Goal: Information Seeking & Learning: Check status

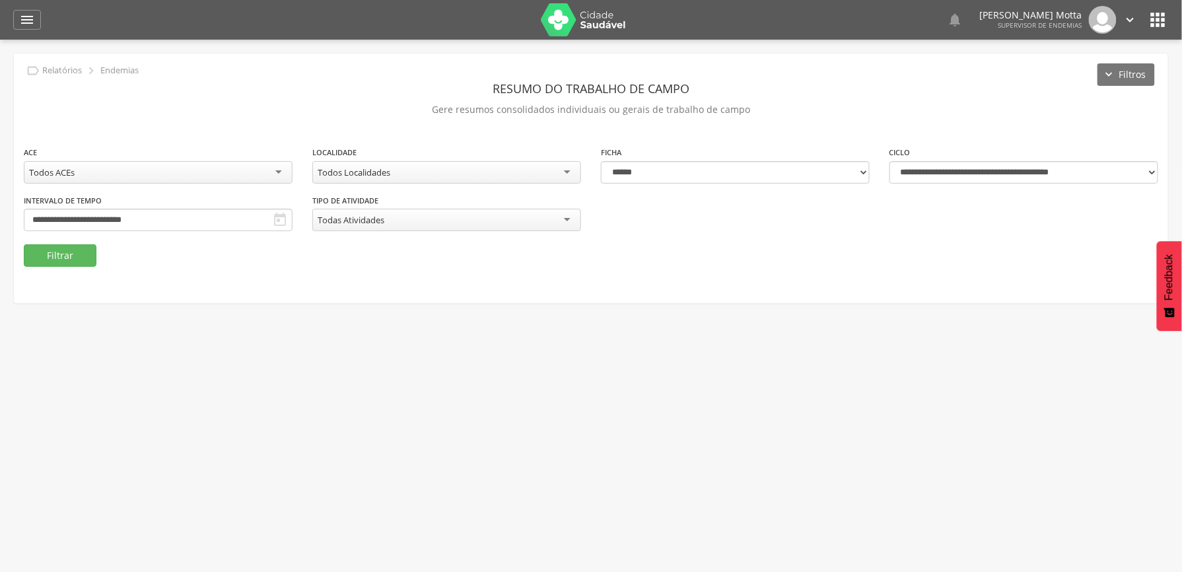
click at [569, 331] on div " Usuários  Perfil do Usuário [PERSON_NAME] CPF: 000.000.000-00, [GEOGRAPHIC_D…" at bounding box center [591, 326] width 1182 height 572
click at [53, 254] on button "Filtrar" at bounding box center [60, 255] width 73 height 22
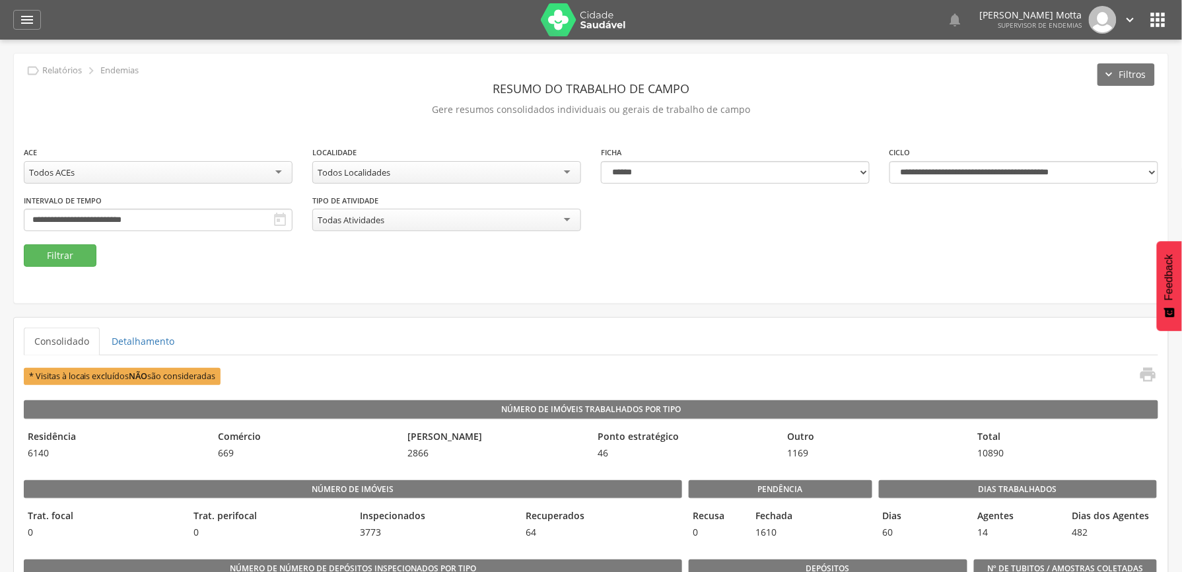
click at [388, 172] on div "Todos Localidades" at bounding box center [354, 172] width 73 height 12
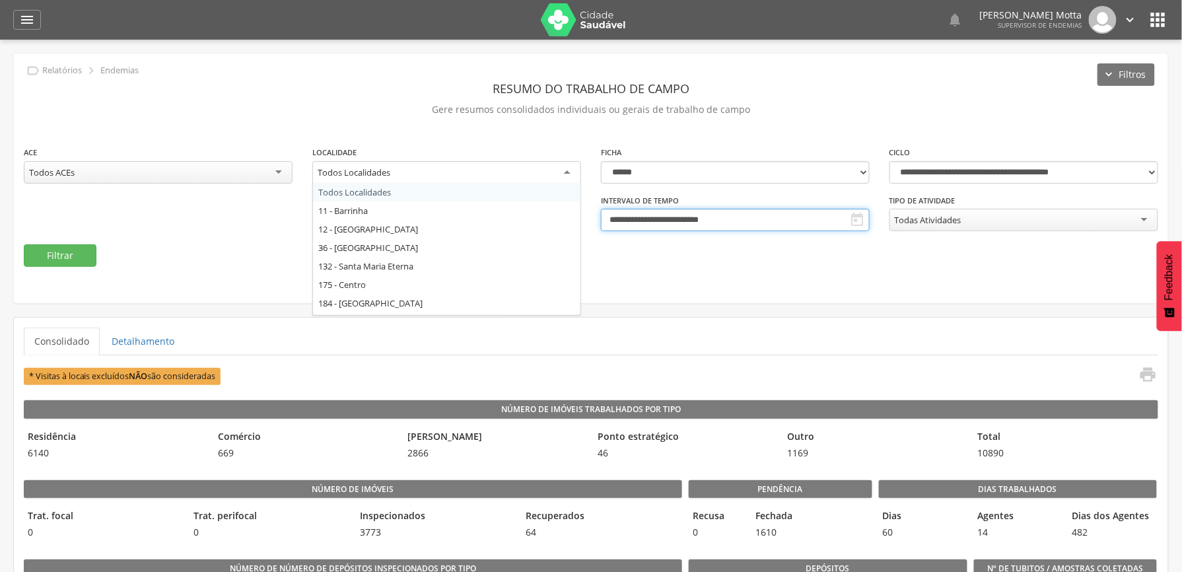
click at [570, 220] on input "**********" at bounding box center [735, 220] width 269 height 22
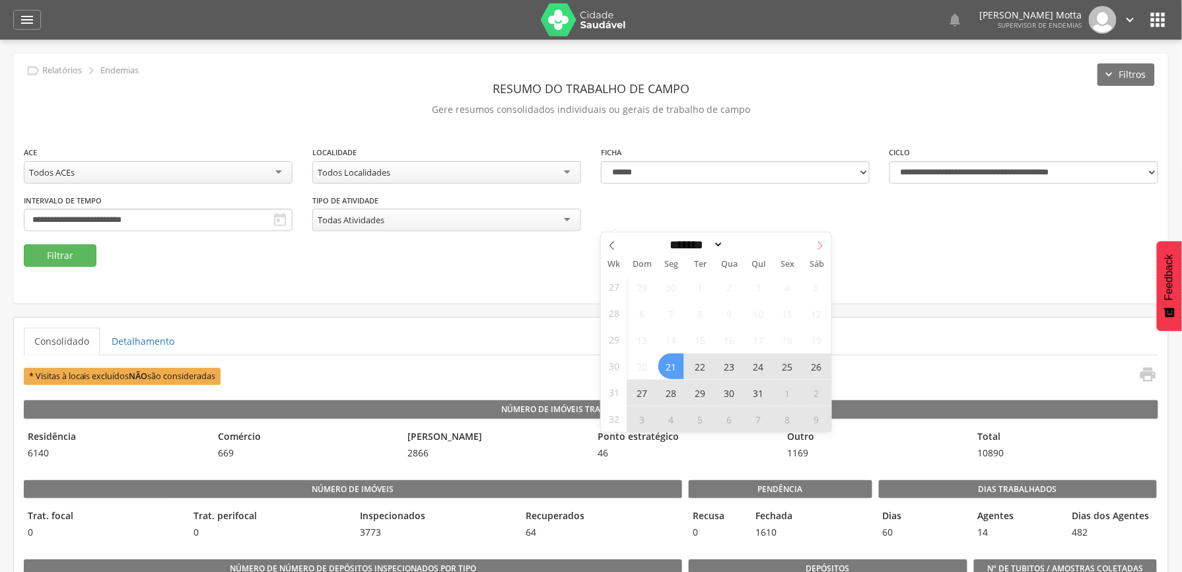
click at [570, 244] on icon at bounding box center [819, 245] width 9 height 9
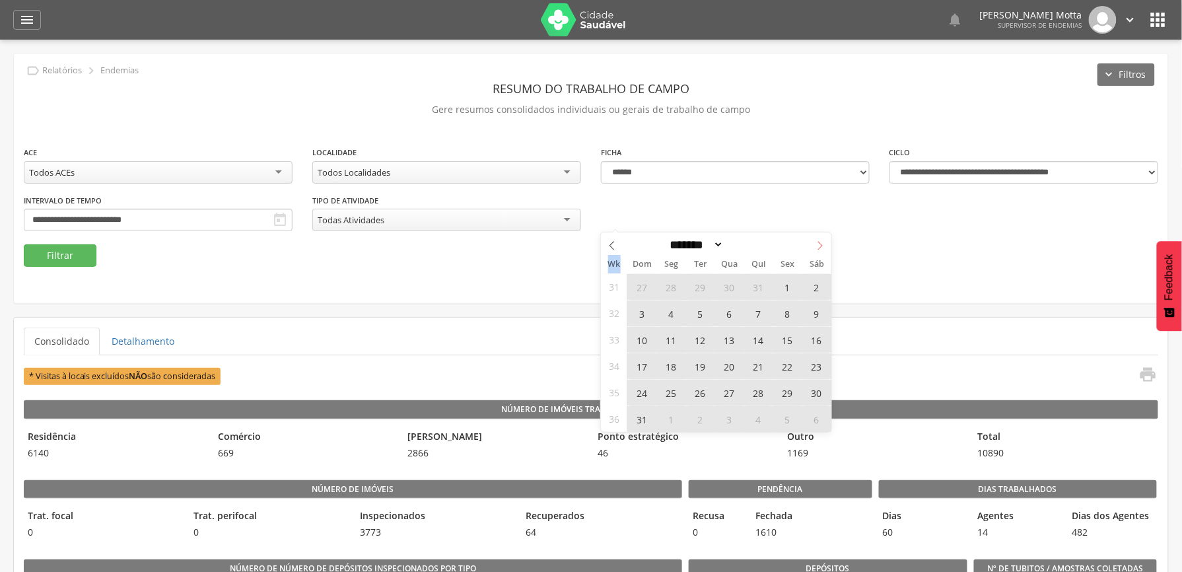
click at [570, 244] on icon at bounding box center [819, 245] width 9 height 9
select select "*"
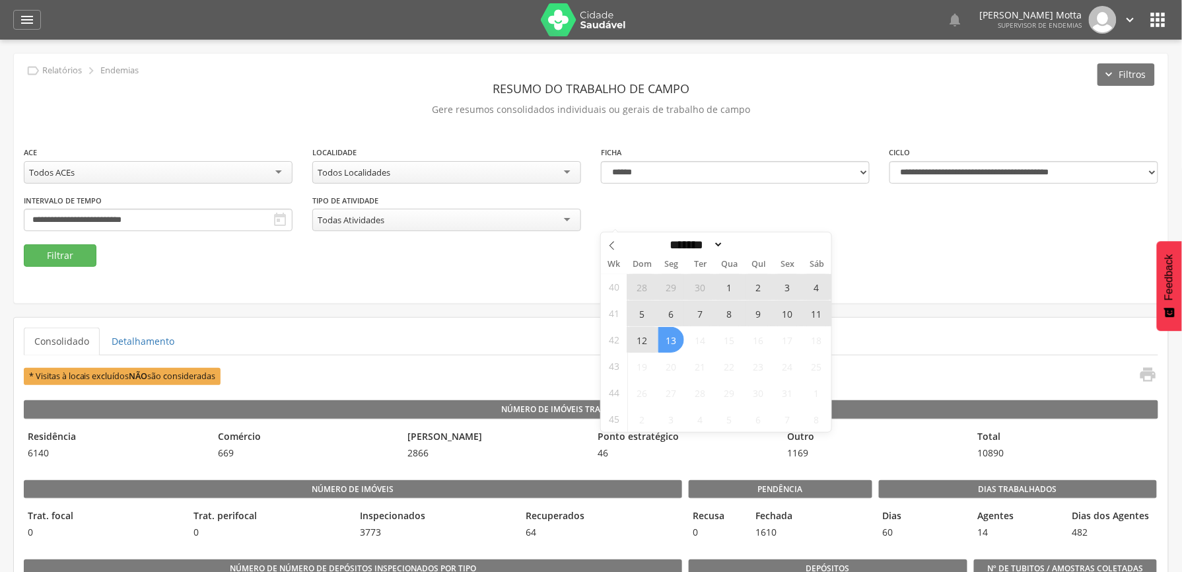
click at [570, 320] on span "5" at bounding box center [642, 313] width 26 height 26
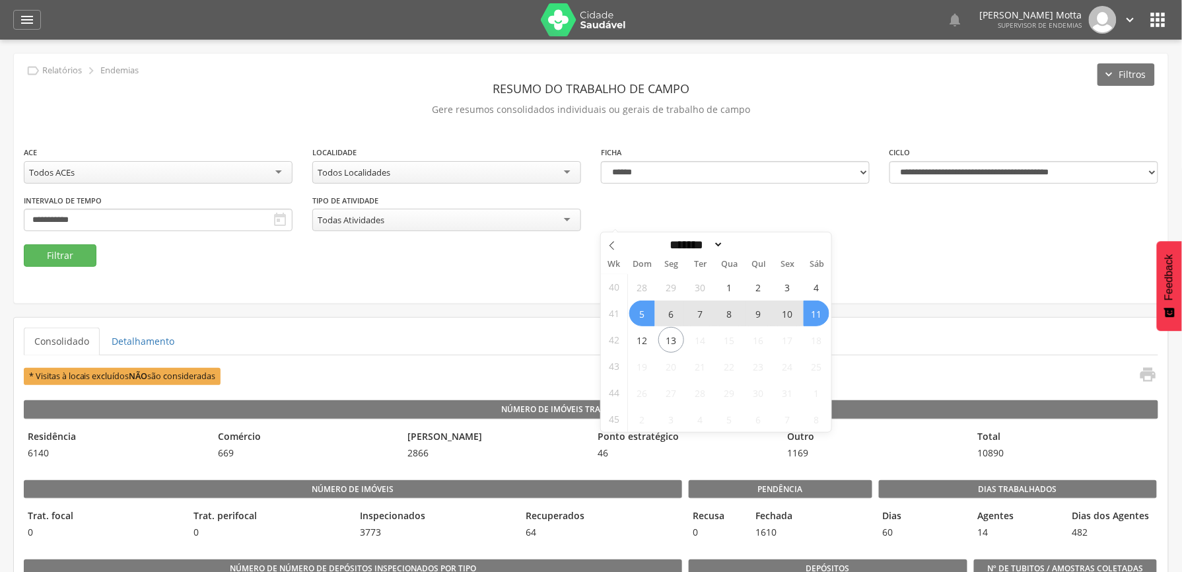
click at [570, 310] on span "11" at bounding box center [816, 313] width 26 height 26
type input "**********"
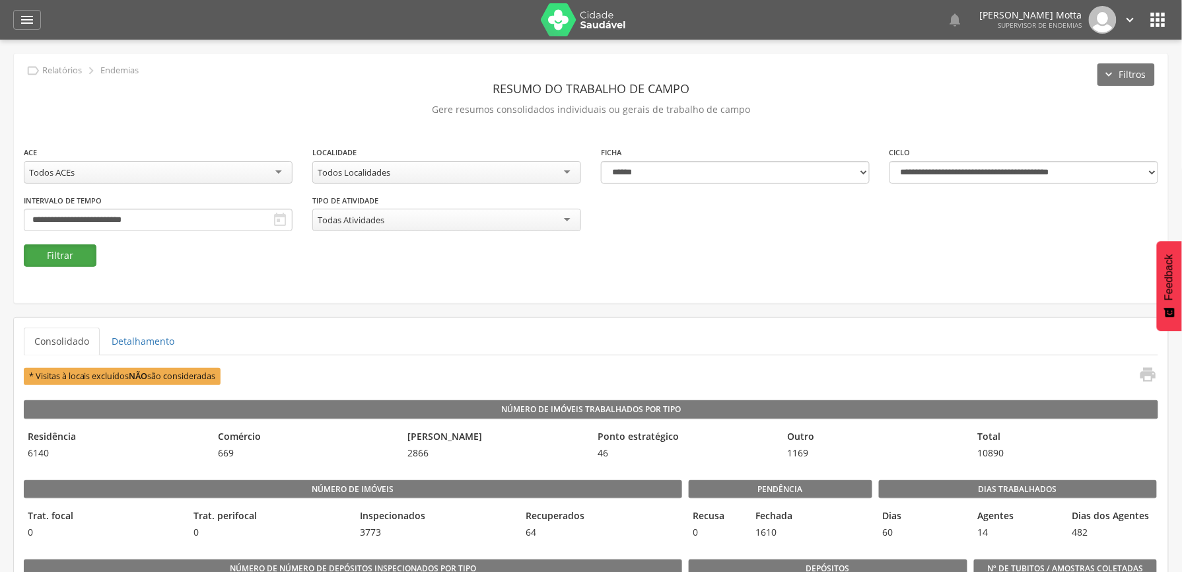
click at [70, 259] on button "Filtrar" at bounding box center [60, 255] width 73 height 22
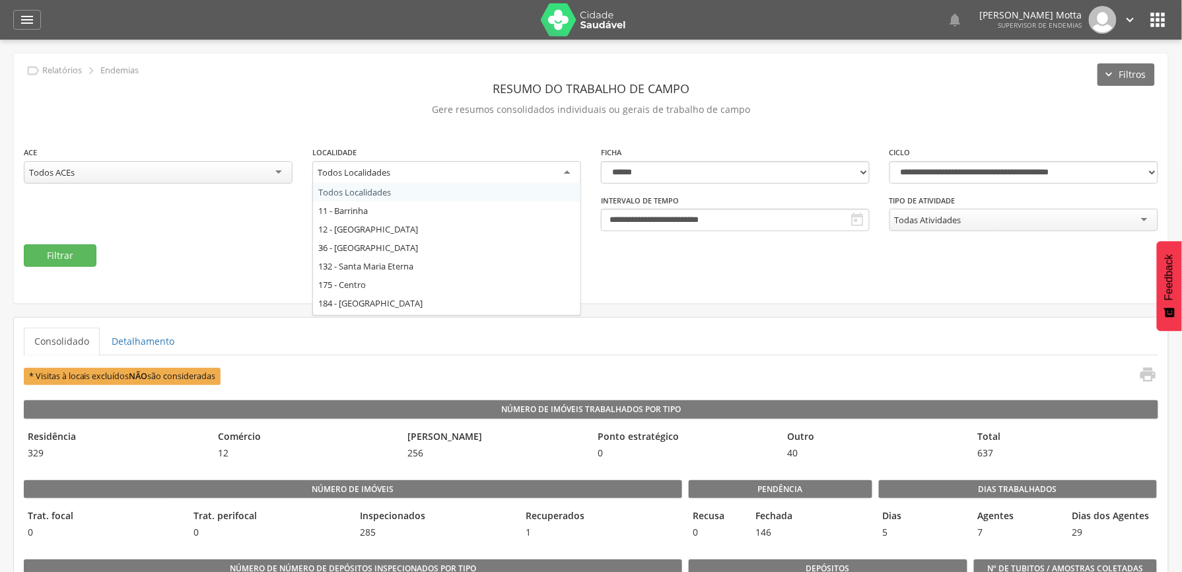
click at [441, 173] on div "Todos Localidades" at bounding box center [446, 173] width 269 height 24
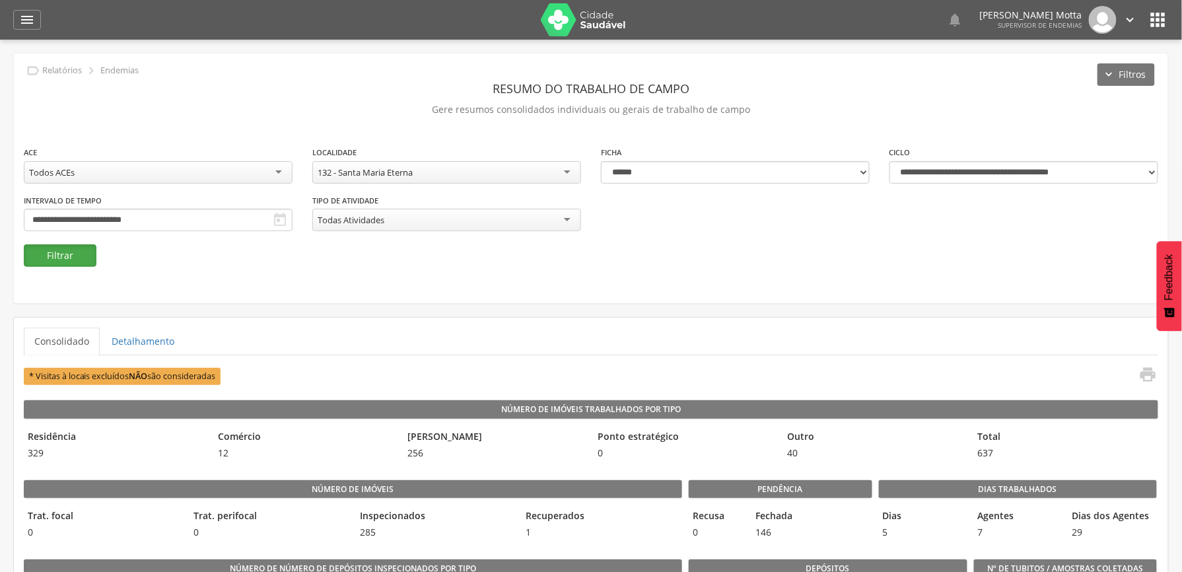
click at [67, 254] on button "Filtrar" at bounding box center [60, 255] width 73 height 22
click at [246, 226] on div "**********" at bounding box center [591, 194] width 1154 height 99
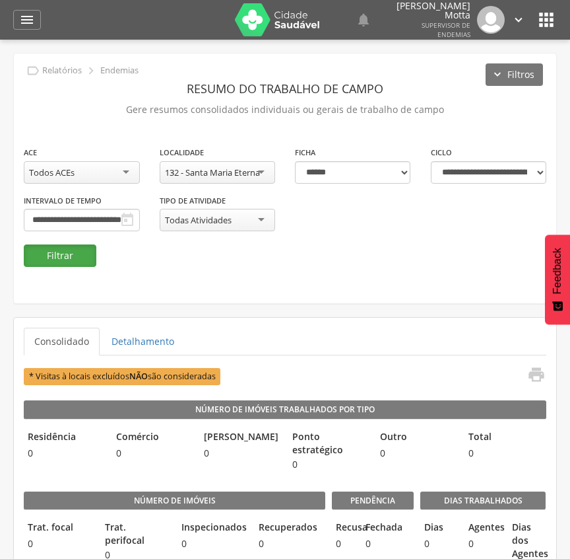
click at [70, 257] on button "Filtrar" at bounding box center [60, 255] width 73 height 22
click at [259, 170] on div "132 - Santa Maria Eterna" at bounding box center [218, 172] width 116 height 22
click at [75, 262] on button "Filtrar" at bounding box center [60, 255] width 73 height 22
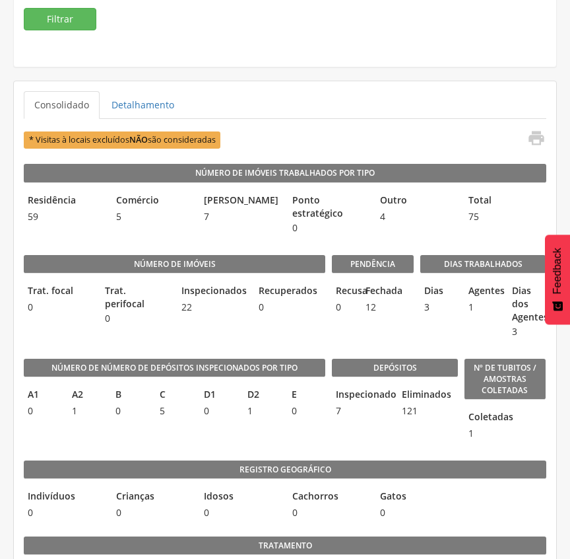
scroll to position [210, 0]
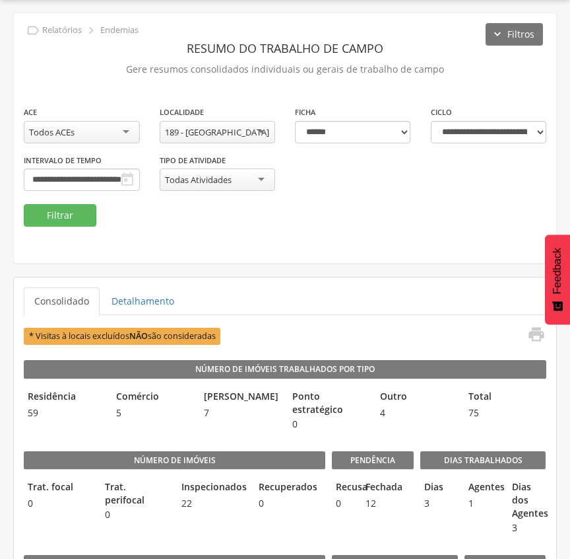
scroll to position [34, 0]
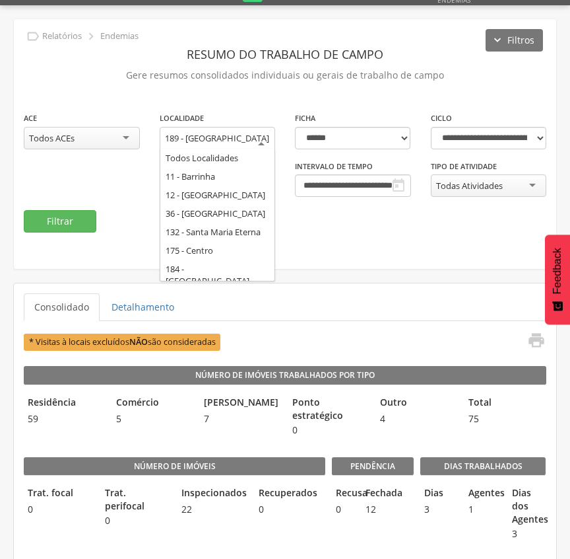
click at [209, 137] on div "189 - [GEOGRAPHIC_DATA]" at bounding box center [217, 138] width 104 height 12
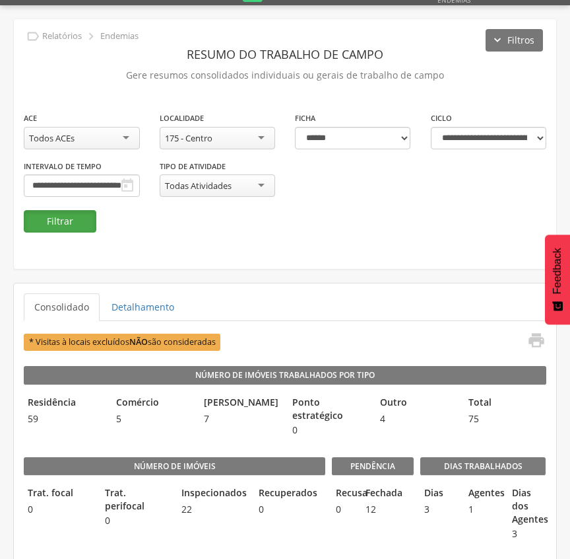
click at [48, 225] on button "Filtrar" at bounding box center [60, 221] width 73 height 22
click at [204, 139] on div "175 - Centro" at bounding box center [189, 138] width 48 height 12
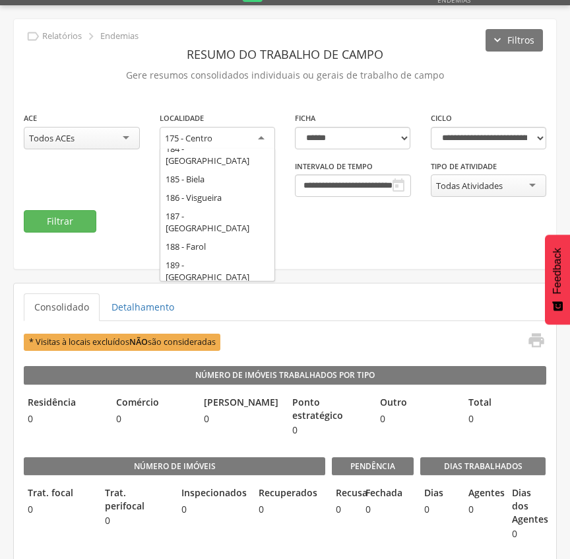
scroll to position [0, 0]
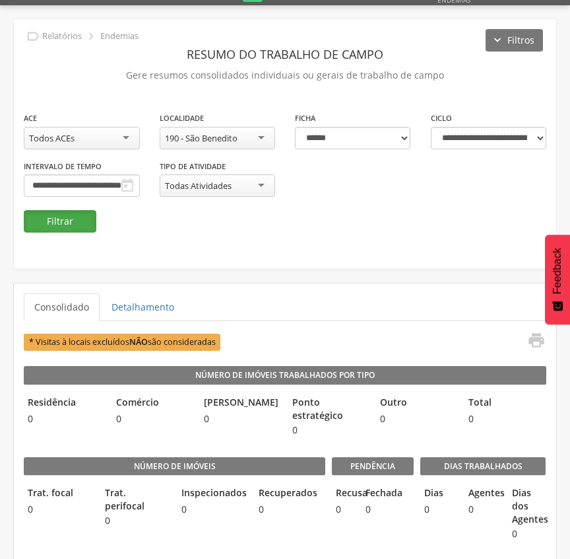
click at [59, 225] on button "Filtrar" at bounding box center [60, 221] width 73 height 22
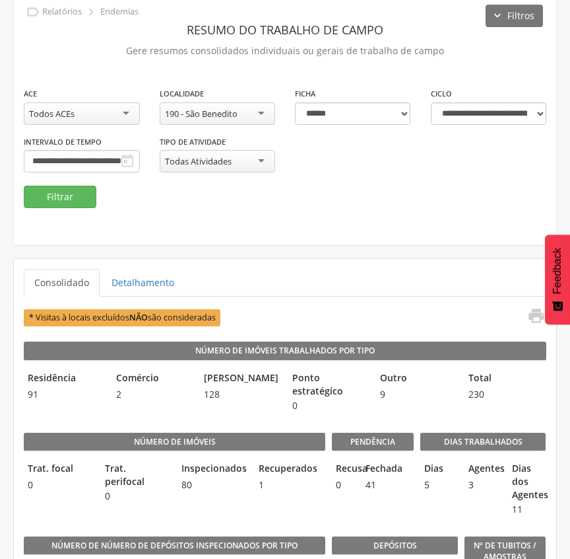
scroll to position [88, 0]
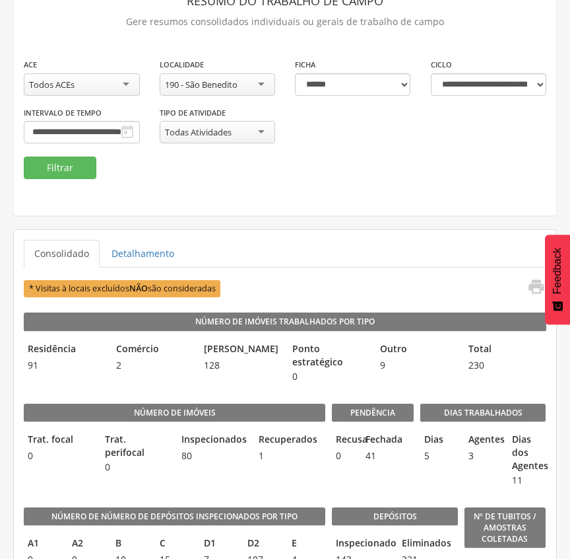
click at [256, 83] on div "190 - São Benedito" at bounding box center [218, 84] width 116 height 22
click at [231, 83] on div "190 - São Benedito" at bounding box center [201, 85] width 73 height 12
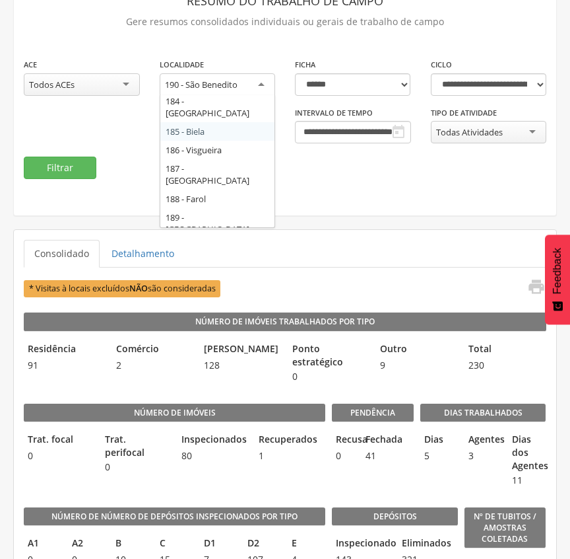
scroll to position [104, 0]
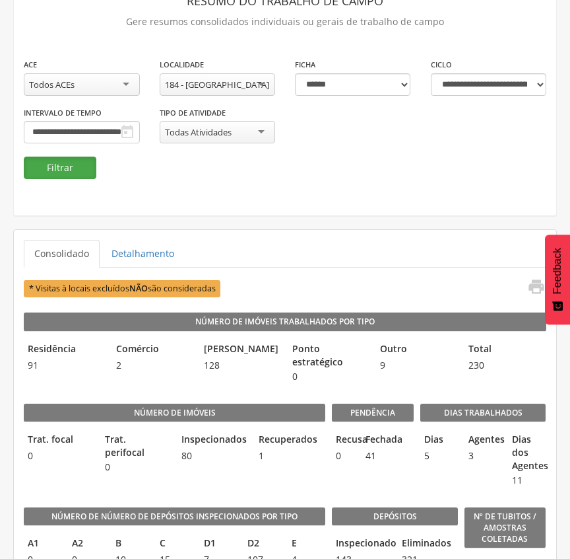
click at [64, 173] on button "Filtrar" at bounding box center [60, 167] width 73 height 22
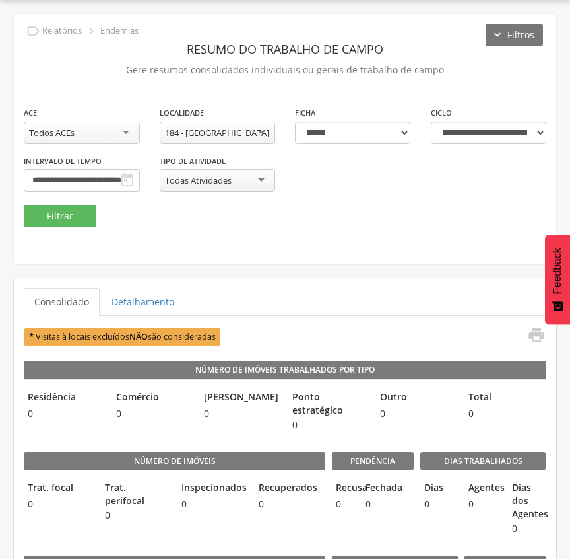
scroll to position [88, 0]
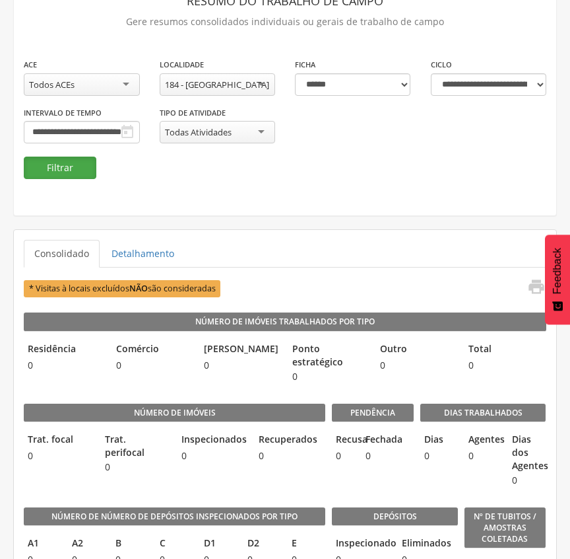
click at [51, 164] on button "Filtrar" at bounding box center [60, 167] width 73 height 22
click at [236, 83] on div "184 - [GEOGRAPHIC_DATA]" at bounding box center [217, 85] width 104 height 12
click at [62, 165] on button "Filtrar" at bounding box center [60, 167] width 73 height 22
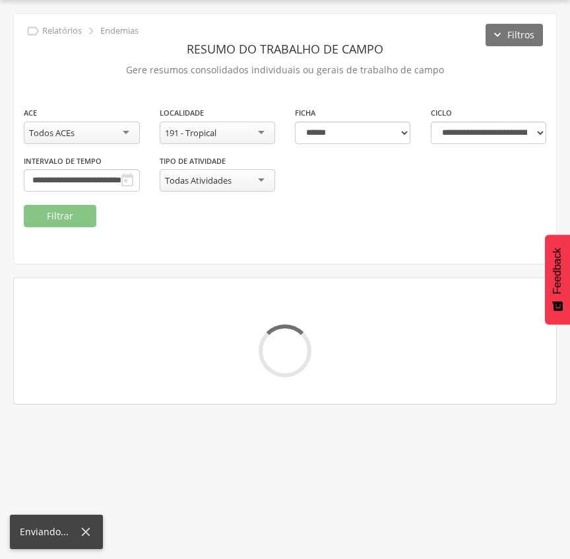
scroll to position [88, 0]
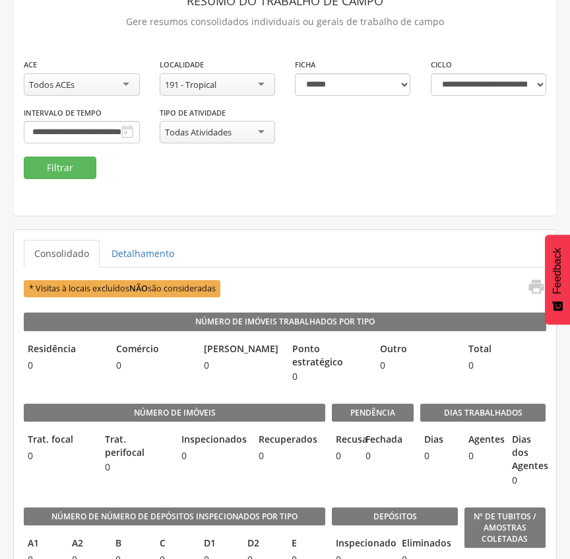
click at [220, 174] on fieldset "**********" at bounding box center [285, 117] width 523 height 121
click at [222, 82] on div "191 - Tropical" at bounding box center [218, 84] width 116 height 22
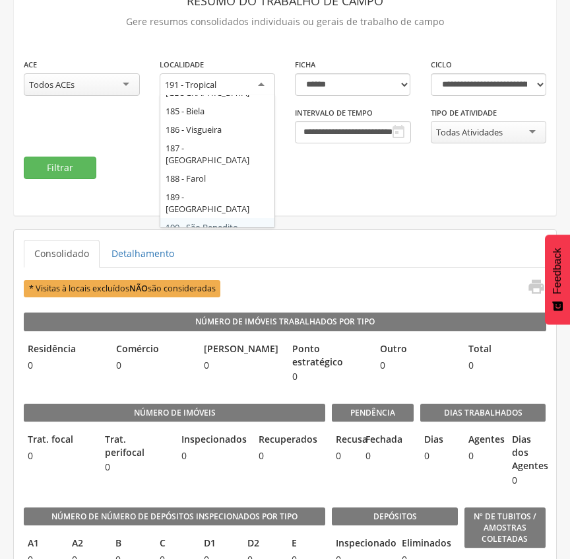
scroll to position [122, 0]
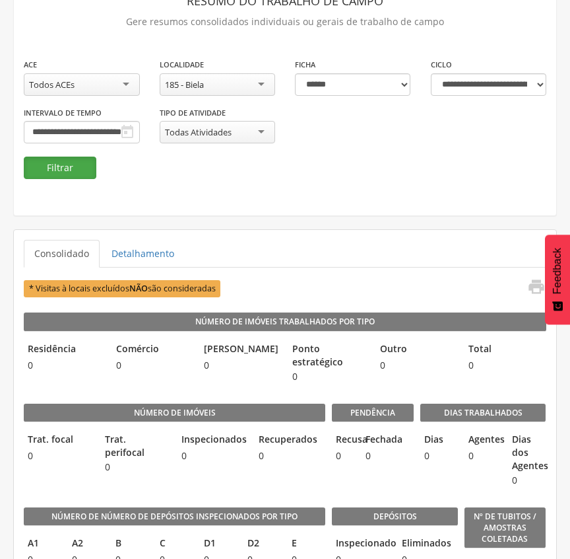
click at [59, 164] on button "Filtrar" at bounding box center [60, 167] width 73 height 22
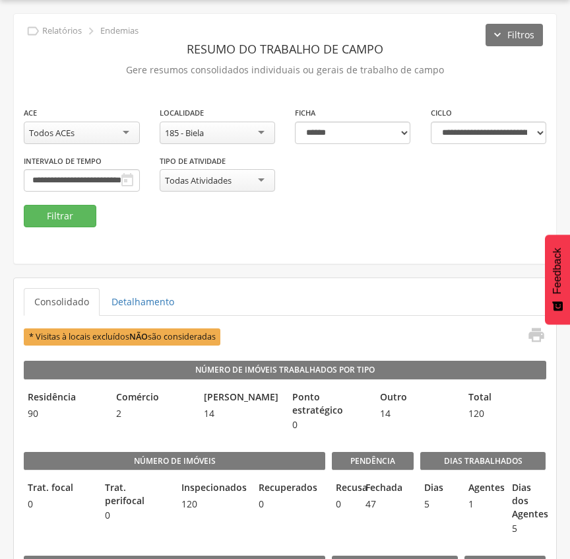
scroll to position [88, 0]
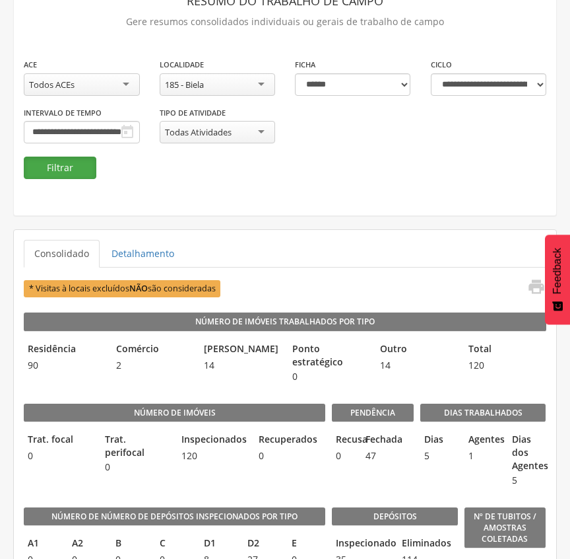
click at [67, 167] on button "Filtrar" at bounding box center [60, 167] width 73 height 22
click at [70, 164] on button "Filtrar" at bounding box center [60, 167] width 73 height 22
click at [263, 189] on div "**********" at bounding box center [285, 91] width 543 height 250
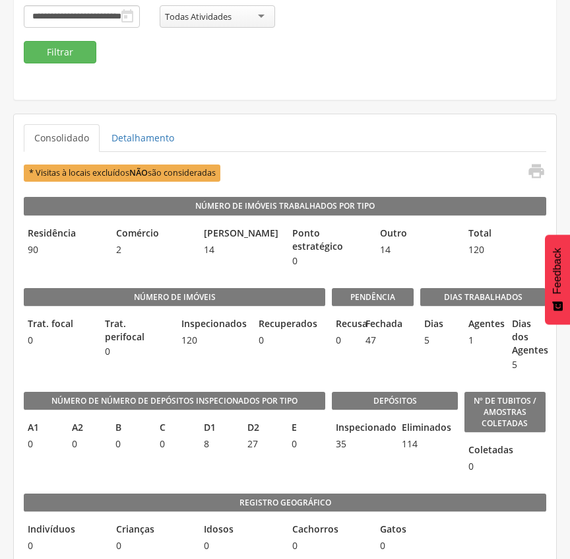
scroll to position [176, 0]
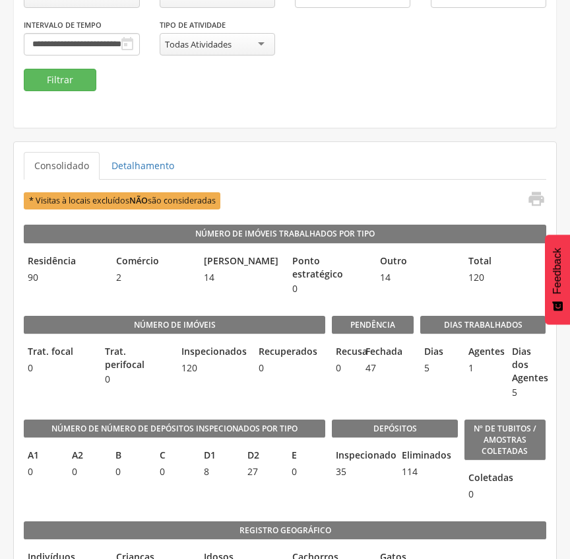
click at [271, 69] on fieldset "**********" at bounding box center [285, 30] width 523 height 121
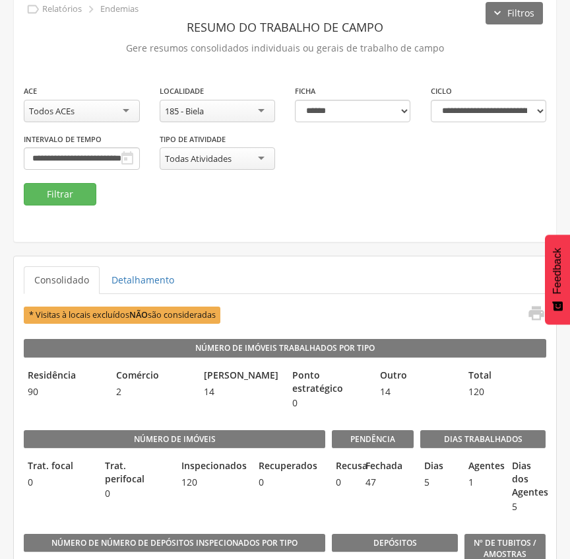
scroll to position [88, 0]
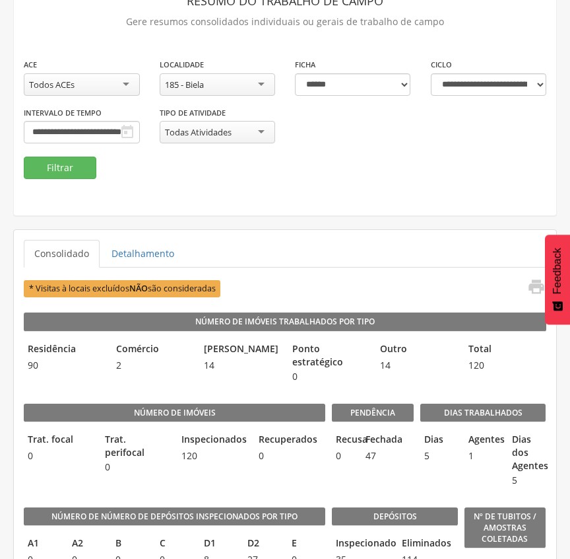
click at [250, 85] on div "185 - Biela" at bounding box center [218, 84] width 116 height 22
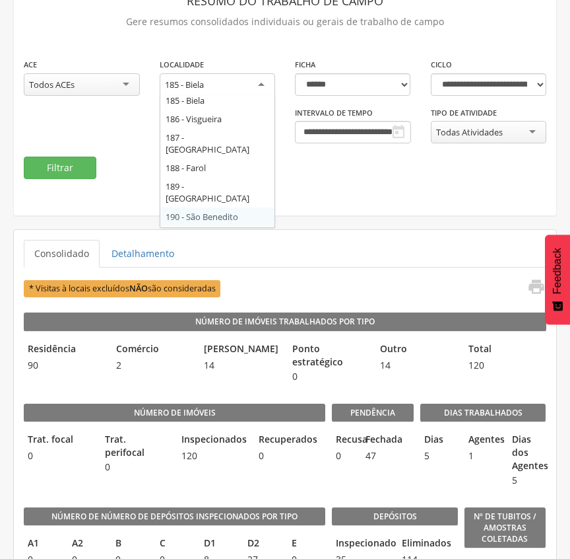
scroll to position [157, 0]
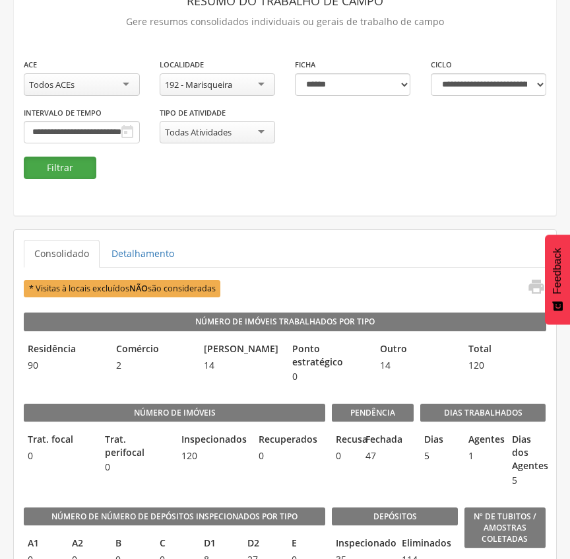
click at [75, 164] on button "Filtrar" at bounding box center [60, 167] width 73 height 22
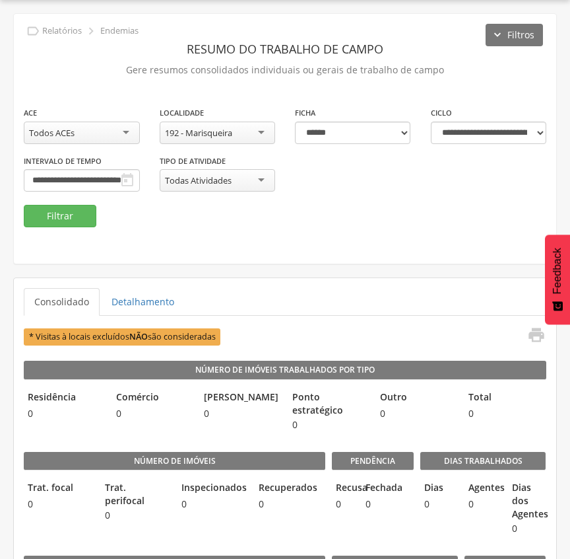
scroll to position [88, 0]
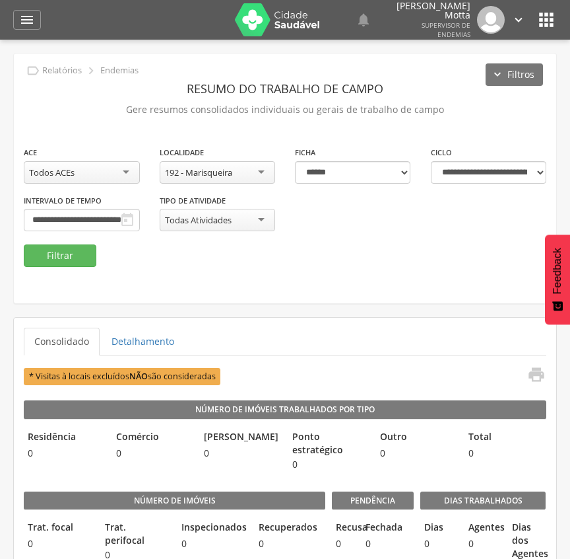
click at [255, 170] on div "192 - Marisqueira" at bounding box center [218, 172] width 116 height 22
click at [71, 257] on button "Filtrar" at bounding box center [60, 255] width 73 height 22
click at [140, 215] on input "**********" at bounding box center [82, 220] width 116 height 22
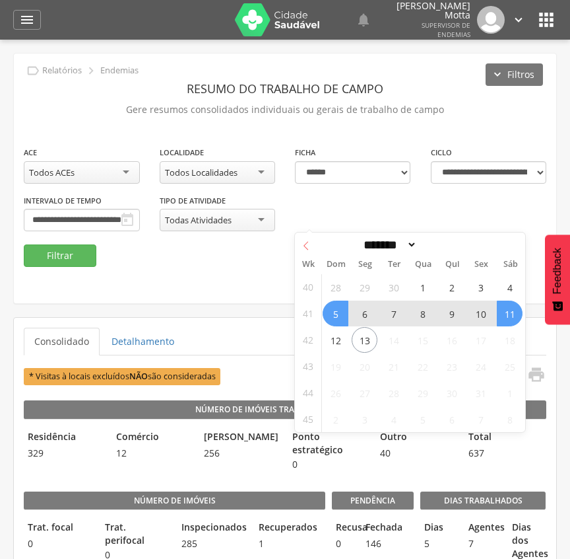
click at [304, 249] on icon at bounding box center [306, 245] width 9 height 9
select select "*"
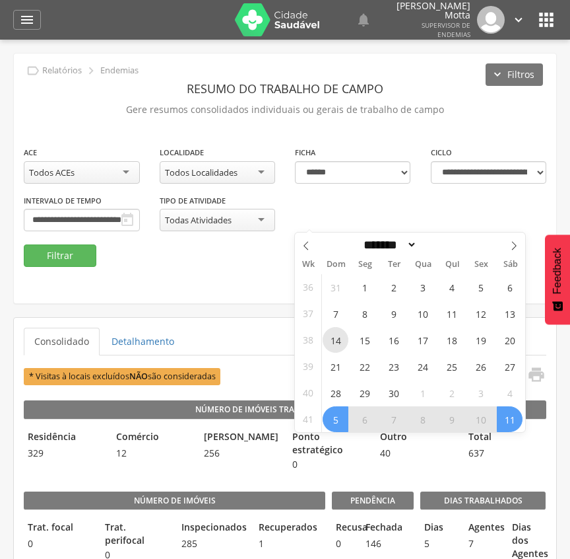
click at [333, 343] on span "14" at bounding box center [336, 340] width 26 height 26
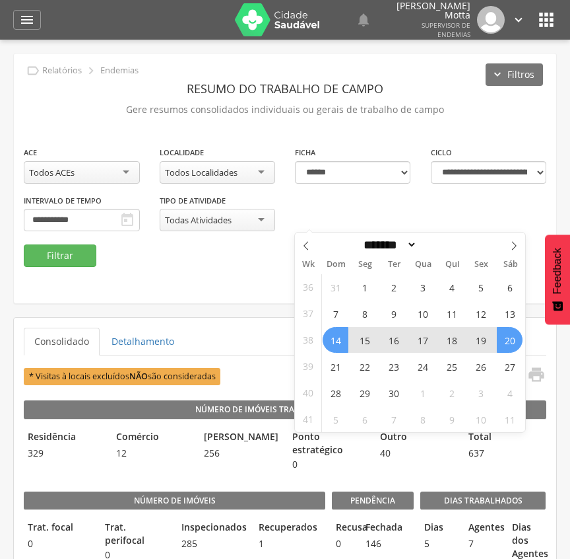
click at [522, 343] on span "20" at bounding box center [510, 340] width 26 height 26
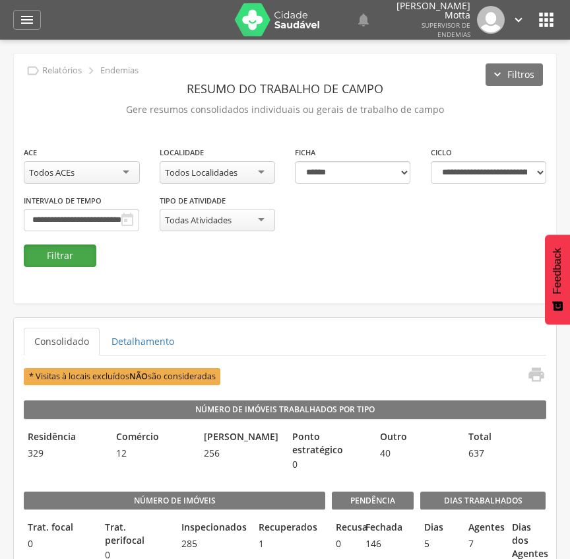
click at [63, 259] on button "Filtrar" at bounding box center [60, 255] width 73 height 22
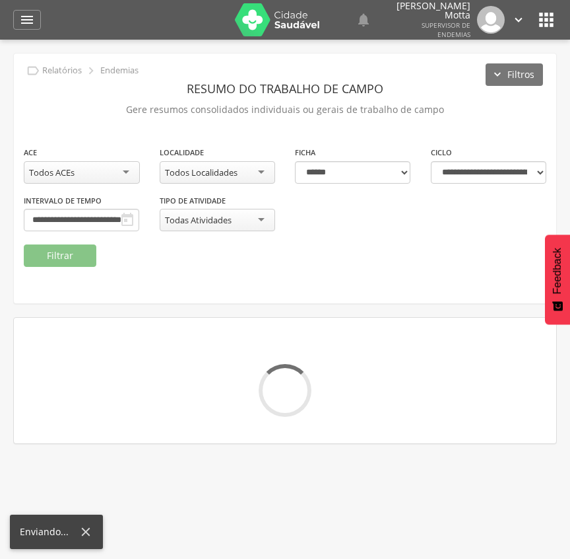
click at [226, 168] on div "Todos Localidades" at bounding box center [201, 172] width 73 height 12
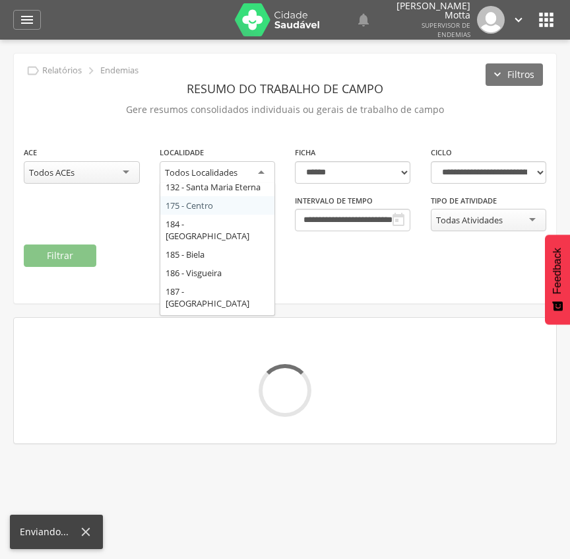
scroll to position [157, 0]
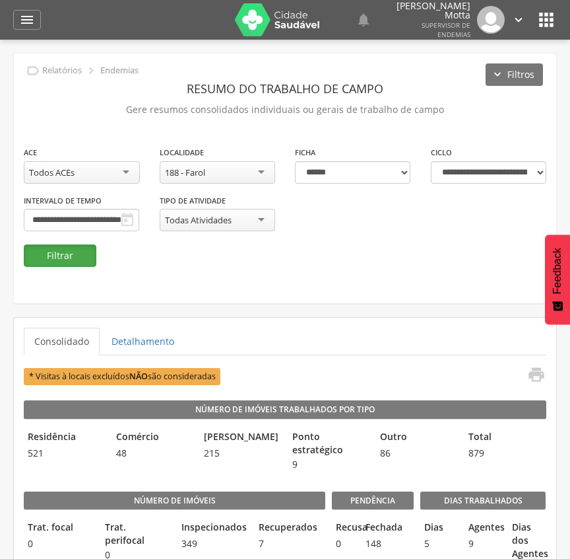
click at [74, 259] on button "Filtrar" at bounding box center [60, 255] width 73 height 22
click at [234, 170] on div "188 - Farol" at bounding box center [218, 172] width 116 height 22
click at [91, 259] on button "Filtrar" at bounding box center [60, 255] width 73 height 22
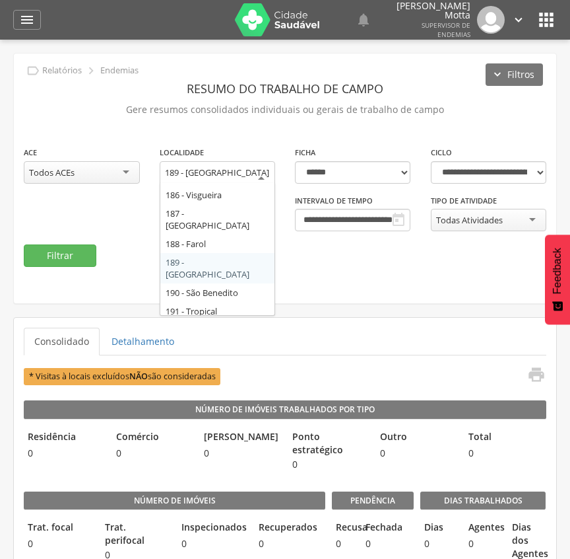
click at [236, 170] on div "189 - [GEOGRAPHIC_DATA]" at bounding box center [218, 179] width 116 height 36
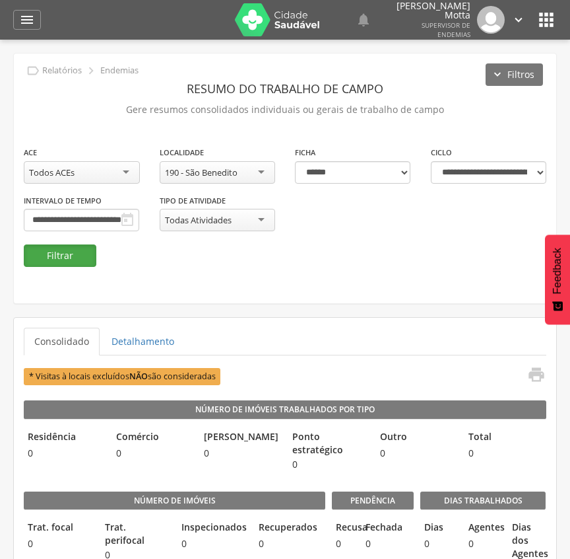
click at [51, 257] on button "Filtrar" at bounding box center [60, 255] width 73 height 22
click at [224, 175] on div "190 - São Benedito" at bounding box center [201, 172] width 73 height 12
click at [77, 254] on button "Filtrar" at bounding box center [60, 255] width 73 height 22
click at [215, 170] on div "191 - Tropical" at bounding box center [190, 172] width 51 height 12
click at [48, 259] on button "Filtrar" at bounding box center [60, 255] width 73 height 22
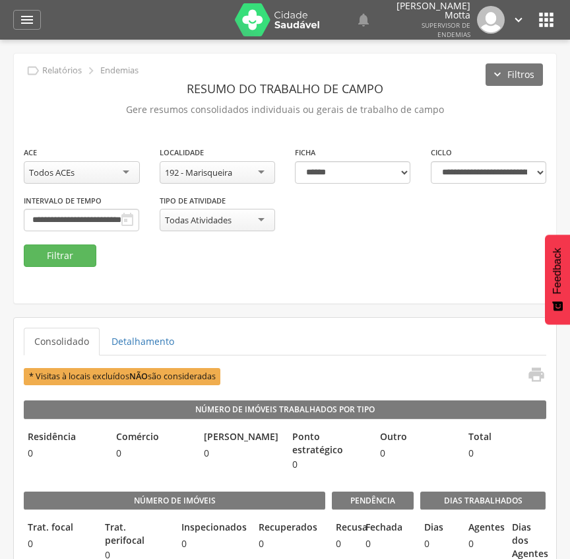
click at [187, 275] on div "**********" at bounding box center [285, 178] width 543 height 250
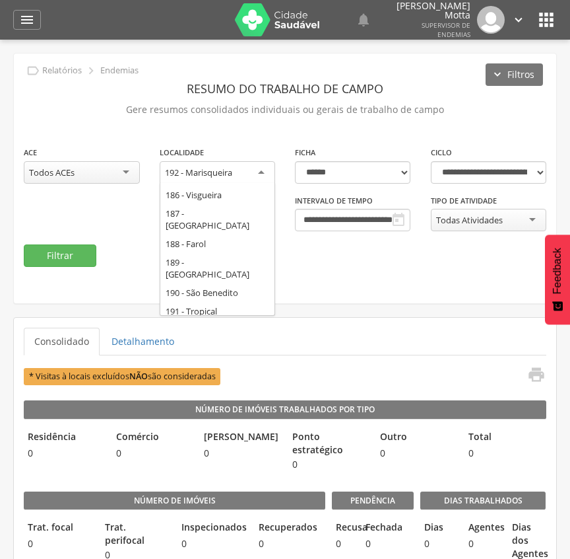
click at [228, 170] on div "192 - Marisqueira" at bounding box center [198, 172] width 67 height 12
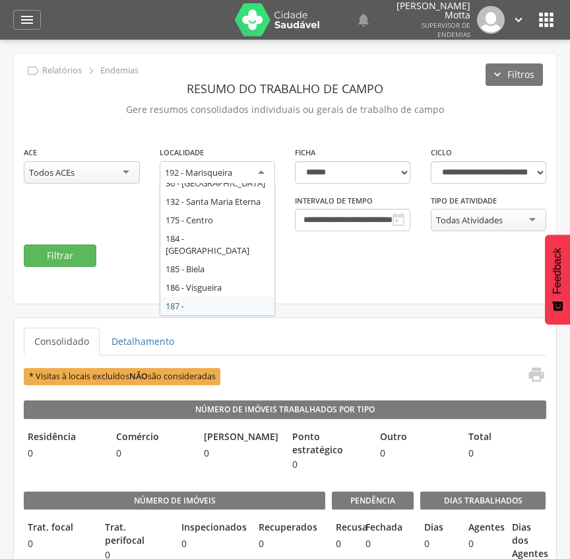
scroll to position [0, 0]
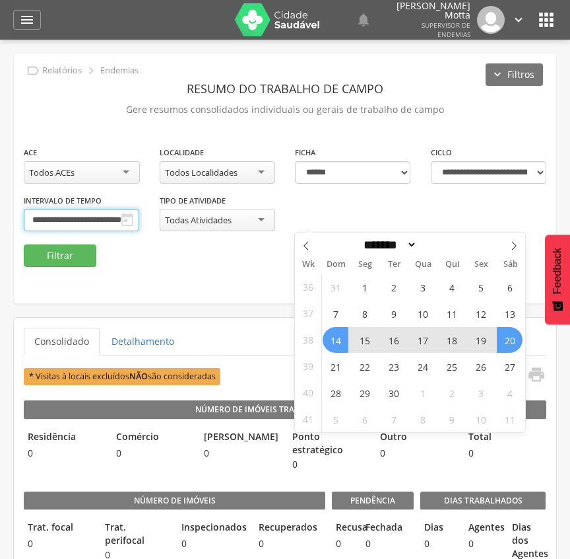
click at [139, 222] on input "**********" at bounding box center [82, 220] width 116 height 22
click at [334, 372] on span "21" at bounding box center [336, 366] width 26 height 26
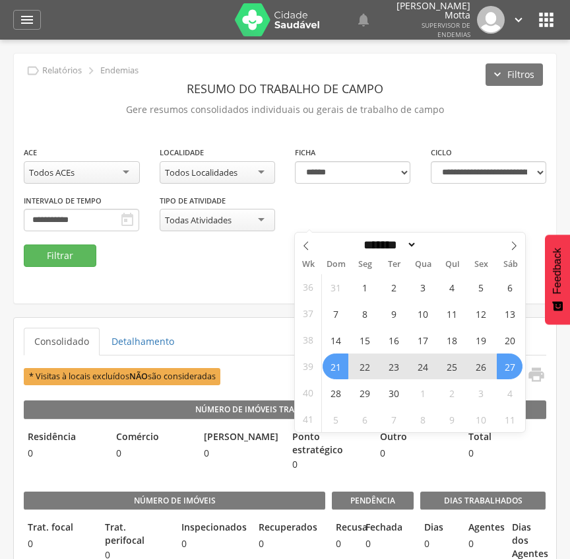
click at [510, 368] on span "27" at bounding box center [510, 366] width 26 height 26
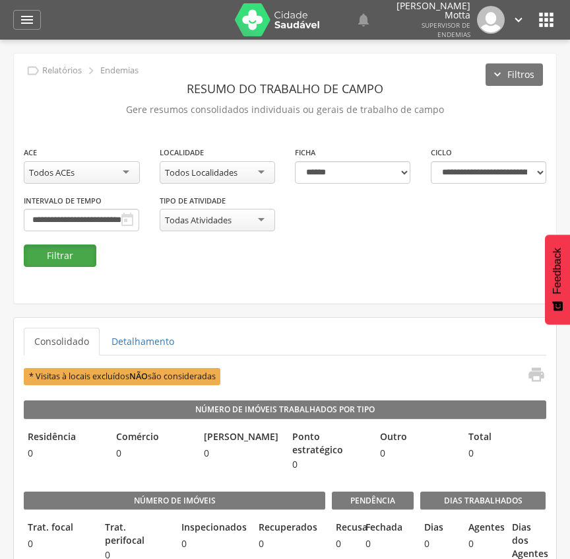
click at [40, 252] on button "Filtrar" at bounding box center [60, 255] width 73 height 22
click at [231, 285] on div "**********" at bounding box center [285, 178] width 543 height 250
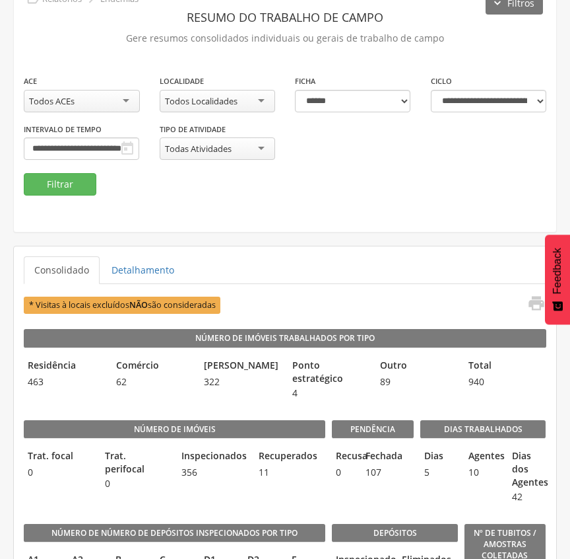
scroll to position [98, 0]
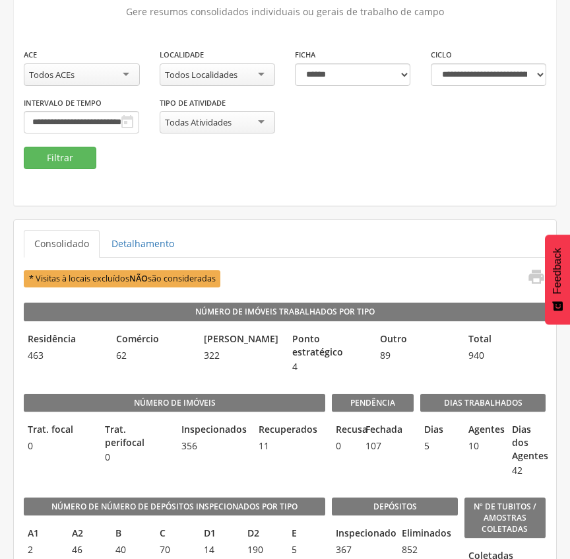
click at [259, 75] on div "Todos Localidades" at bounding box center [218, 74] width 116 height 22
click at [67, 168] on button "Filtrar" at bounding box center [60, 158] width 73 height 22
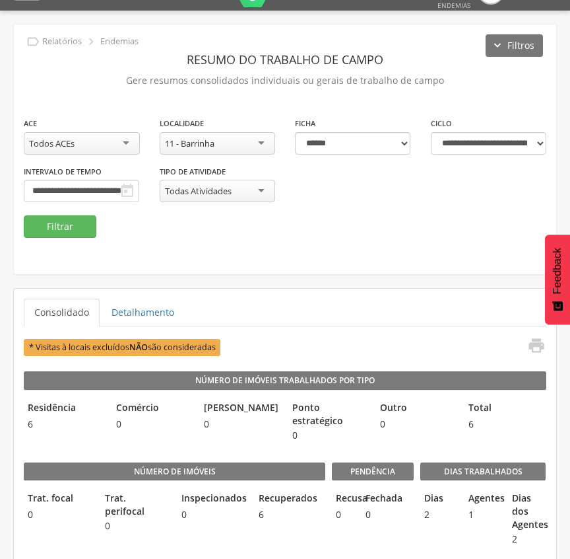
scroll to position [9, 0]
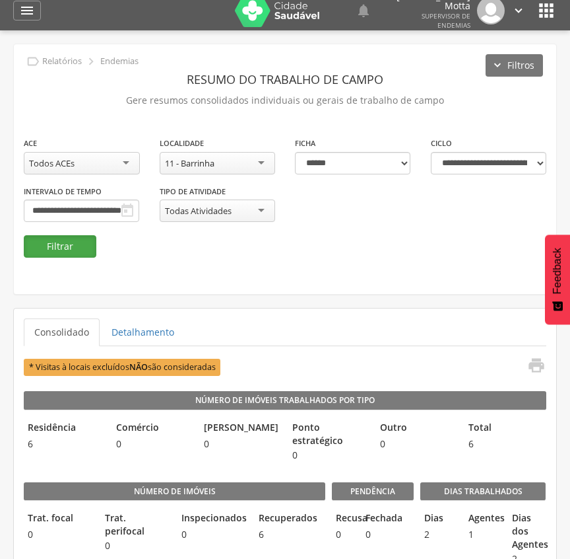
drag, startPoint x: 46, startPoint y: 243, endPoint x: 56, endPoint y: 243, distance: 9.9
click at [46, 243] on button "Filtrar" at bounding box center [60, 246] width 73 height 22
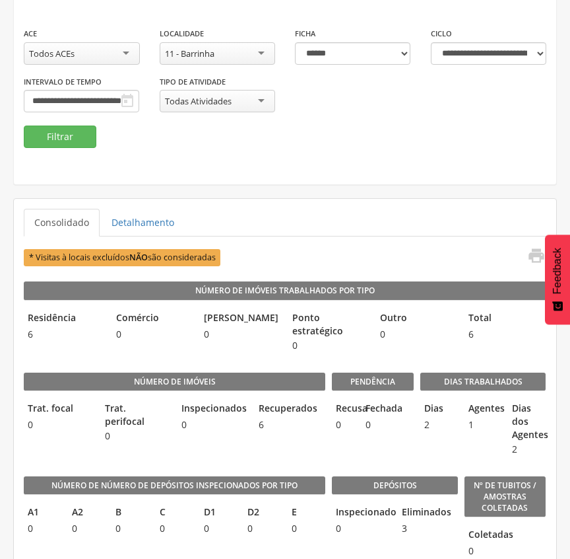
scroll to position [88, 0]
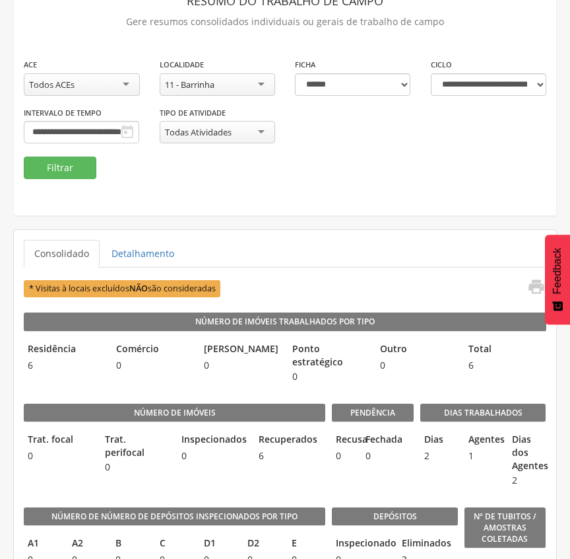
click at [259, 86] on div "11 - Barrinha" at bounding box center [218, 84] width 116 height 22
click at [66, 172] on button "Filtrar" at bounding box center [60, 167] width 73 height 22
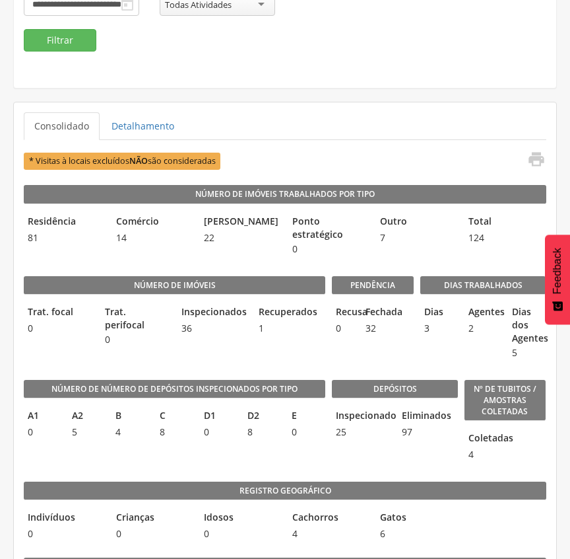
scroll to position [127, 0]
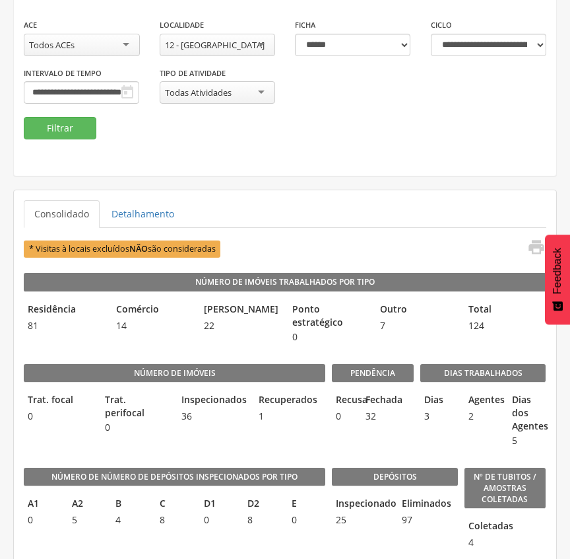
click at [231, 35] on div "12 - [GEOGRAPHIC_DATA]" at bounding box center [218, 45] width 116 height 22
click at [32, 131] on button "Filtrar" at bounding box center [60, 128] width 73 height 22
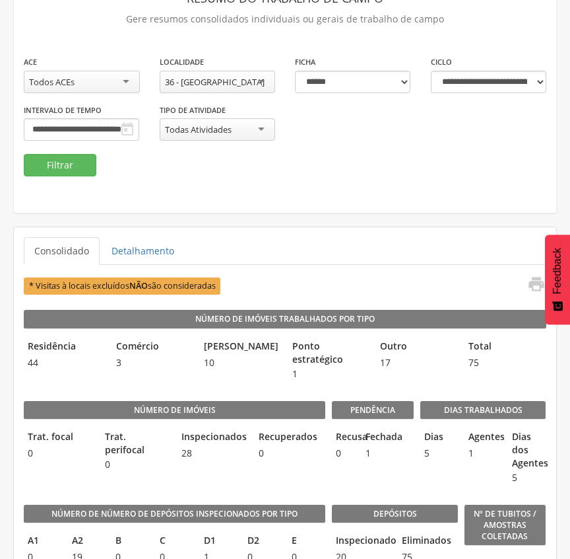
scroll to position [40, 0]
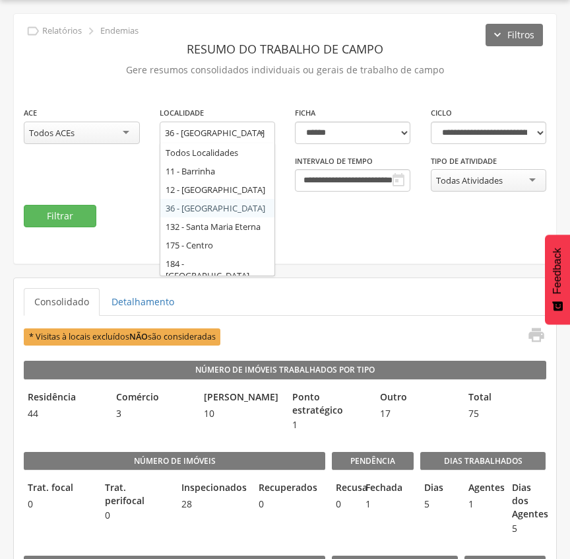
click at [224, 132] on div "36 - [GEOGRAPHIC_DATA]" at bounding box center [215, 133] width 100 height 12
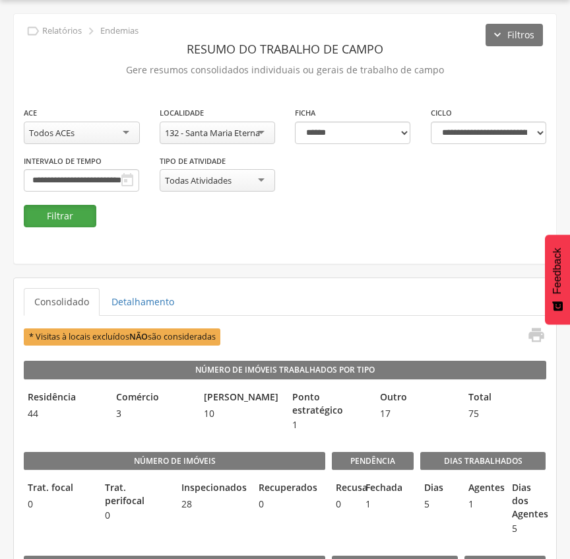
click at [59, 217] on button "Filtrar" at bounding box center [60, 216] width 73 height 22
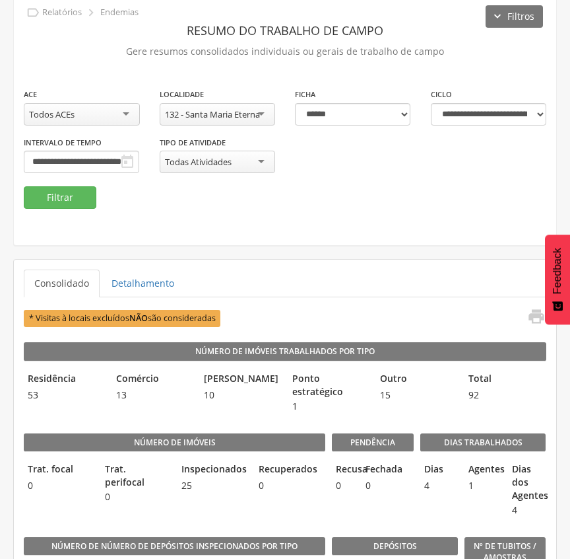
scroll to position [146, 0]
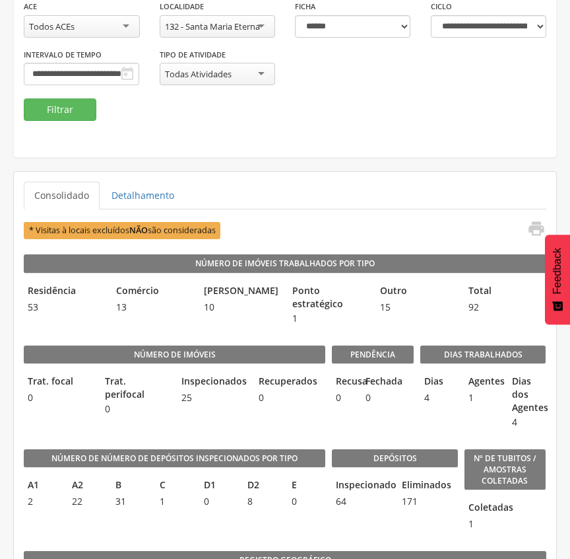
click at [243, 26] on div "132 - Santa Maria Eterna" at bounding box center [212, 26] width 95 height 12
click at [63, 111] on button "Filtrar" at bounding box center [60, 109] width 73 height 22
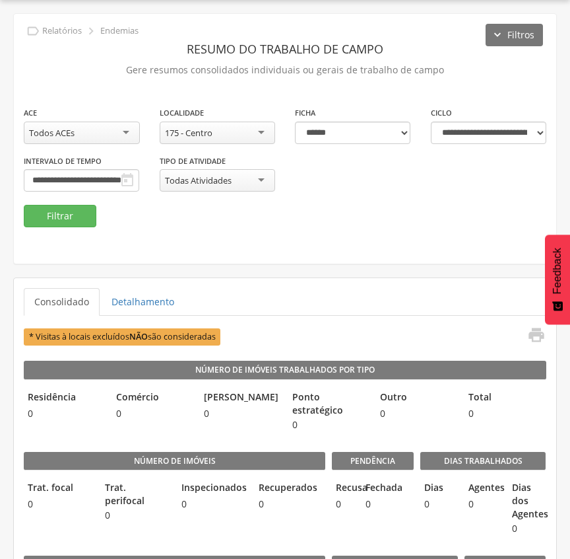
scroll to position [146, 0]
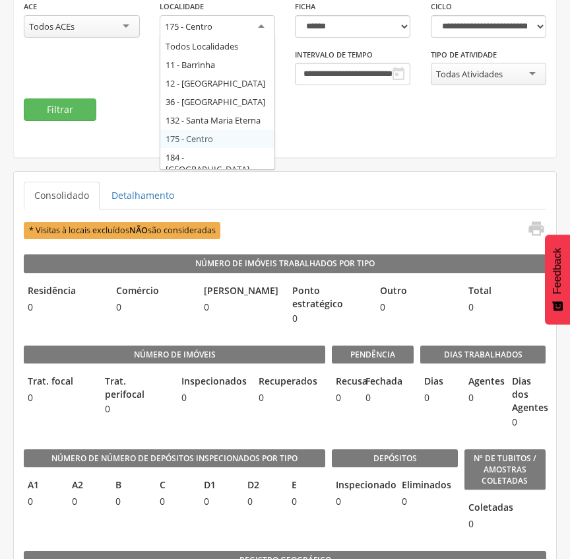
click at [224, 24] on div "175 - Centro" at bounding box center [218, 27] width 116 height 24
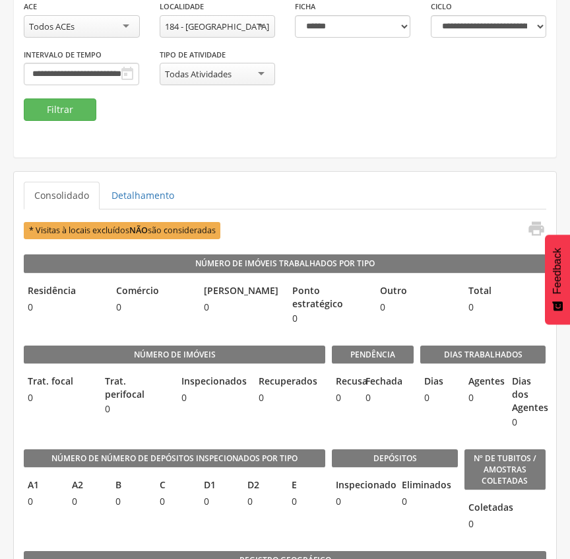
scroll to position [0, 0]
click at [49, 110] on button "Filtrar" at bounding box center [60, 109] width 73 height 22
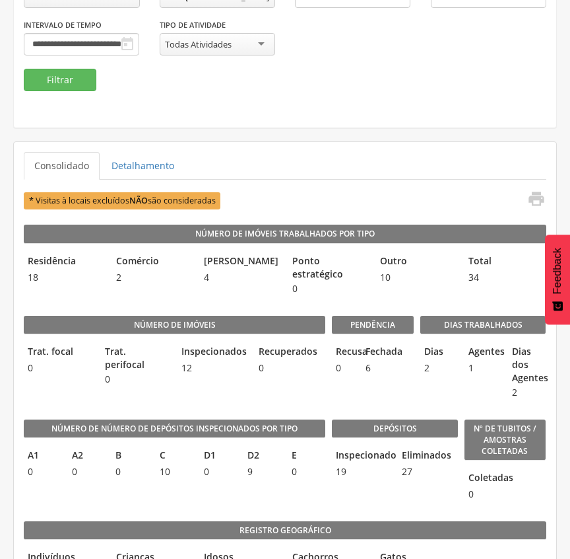
scroll to position [88, 0]
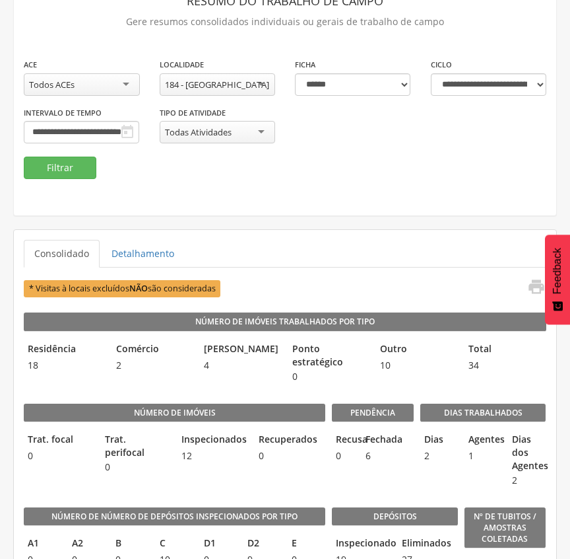
click at [217, 88] on div "184 - [GEOGRAPHIC_DATA]" at bounding box center [217, 85] width 104 height 12
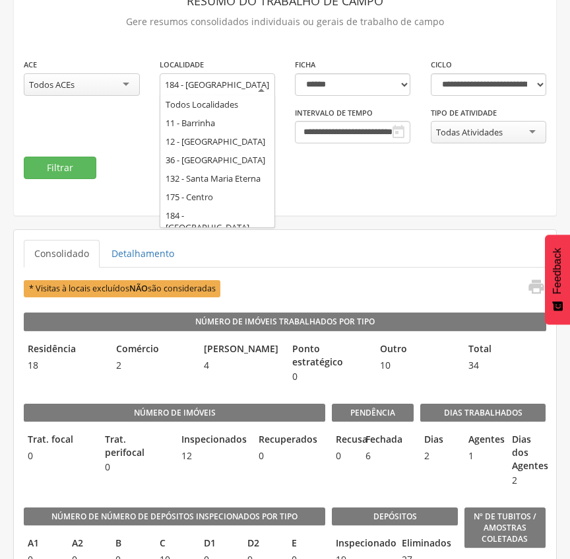
scroll to position [0, 0]
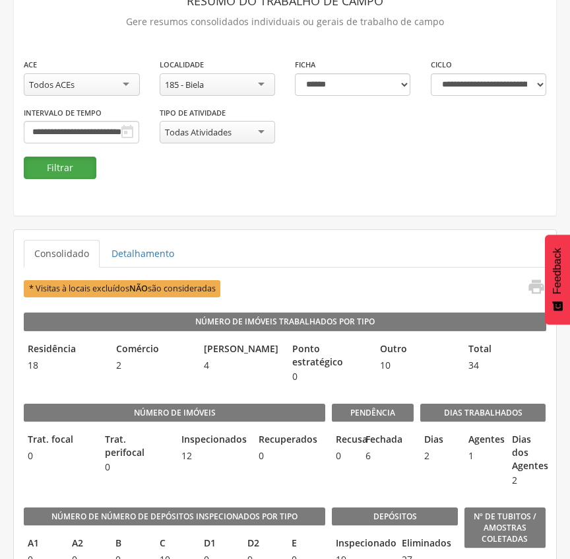
click at [59, 174] on button "Filtrar" at bounding box center [60, 167] width 73 height 22
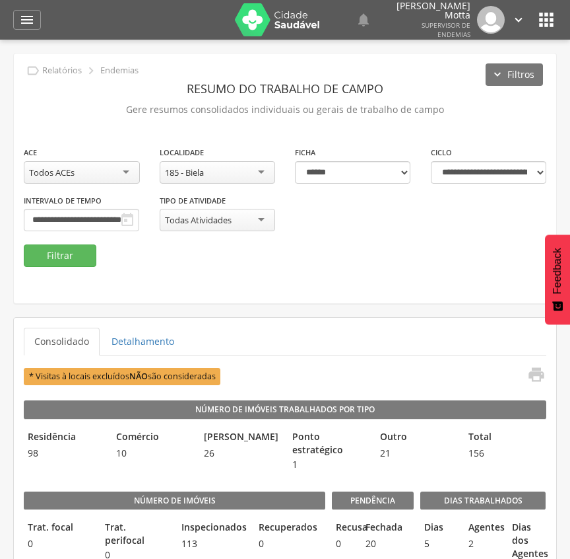
click at [227, 168] on div "185 - Biela" at bounding box center [218, 172] width 116 height 22
click at [40, 263] on button "Filtrar" at bounding box center [60, 255] width 73 height 22
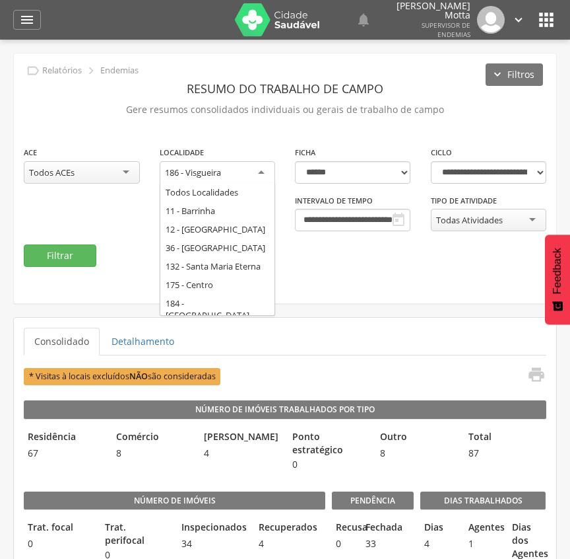
click at [225, 175] on div "186 - Visgueira" at bounding box center [218, 173] width 116 height 24
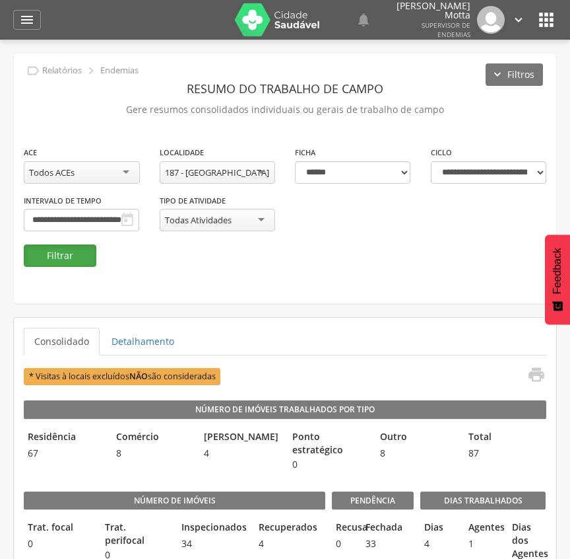
click at [59, 254] on button "Filtrar" at bounding box center [60, 255] width 73 height 22
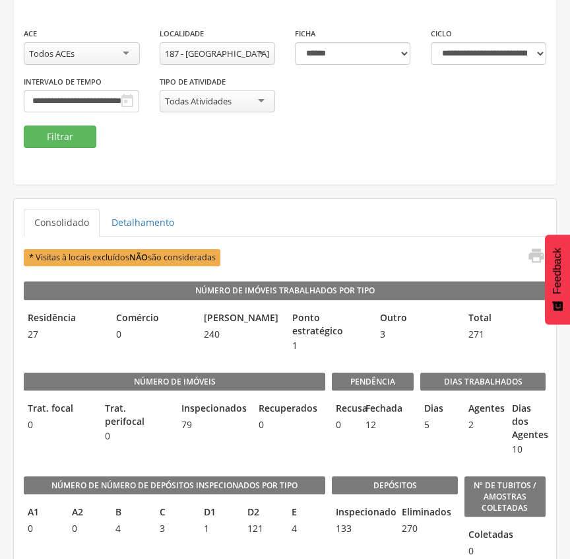
scroll to position [88, 0]
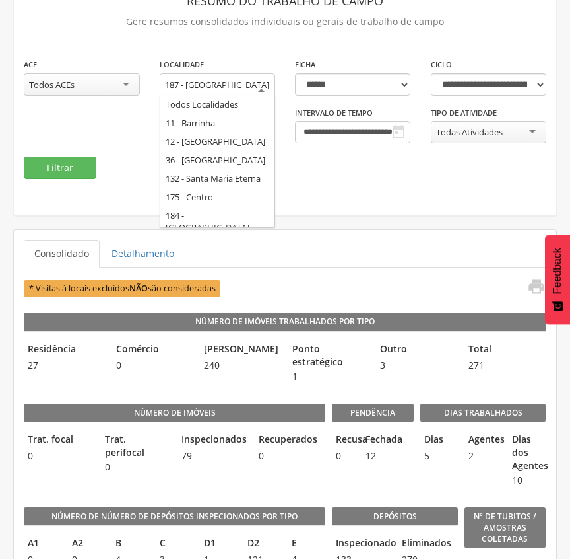
click at [246, 83] on div "187 - [GEOGRAPHIC_DATA]" at bounding box center [217, 85] width 104 height 12
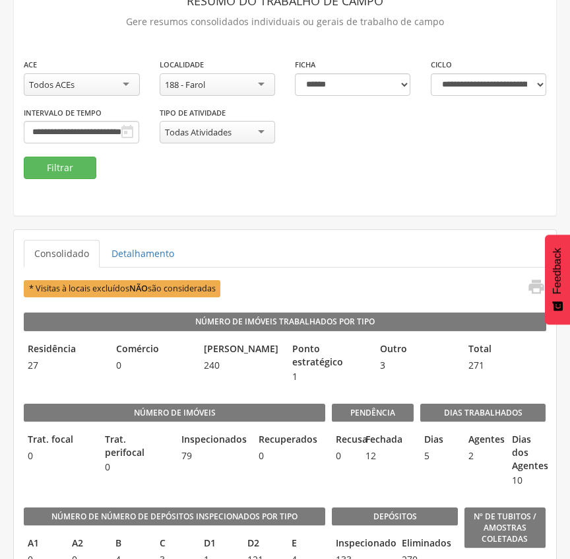
scroll to position [0, 0]
click at [54, 172] on button "Filtrar" at bounding box center [60, 167] width 73 height 22
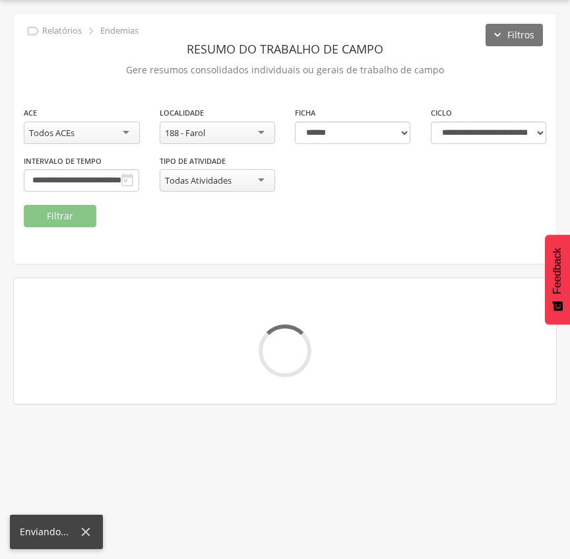
scroll to position [88, 0]
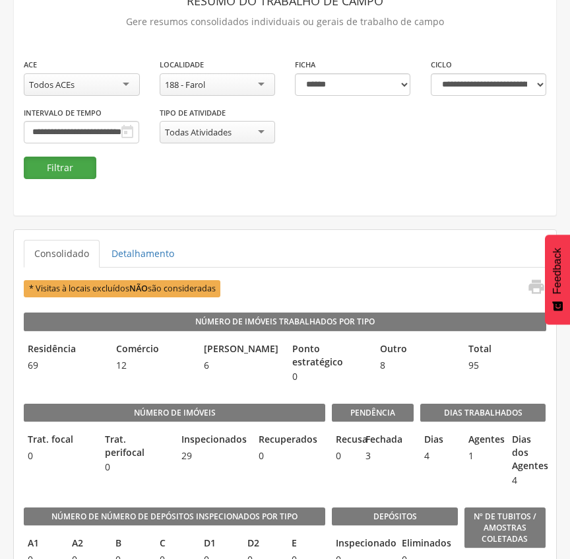
click at [61, 172] on button "Filtrar" at bounding box center [60, 167] width 73 height 22
click at [58, 168] on button "Filtrar" at bounding box center [60, 167] width 73 height 22
click at [249, 81] on div "188 - Farol" at bounding box center [218, 84] width 116 height 22
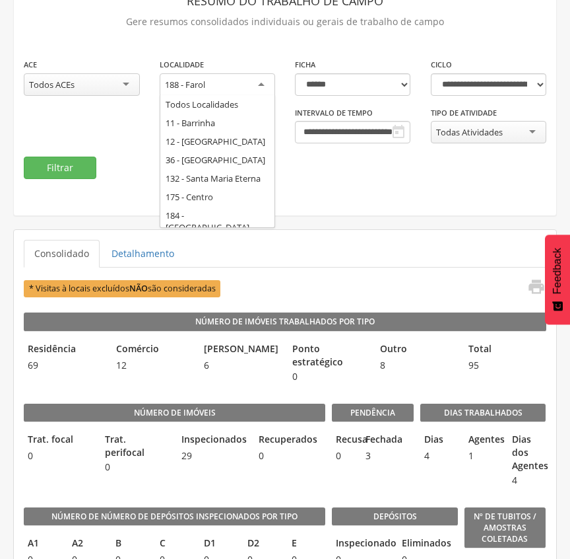
click at [283, 46] on div "**********" at bounding box center [285, 91] width 543 height 250
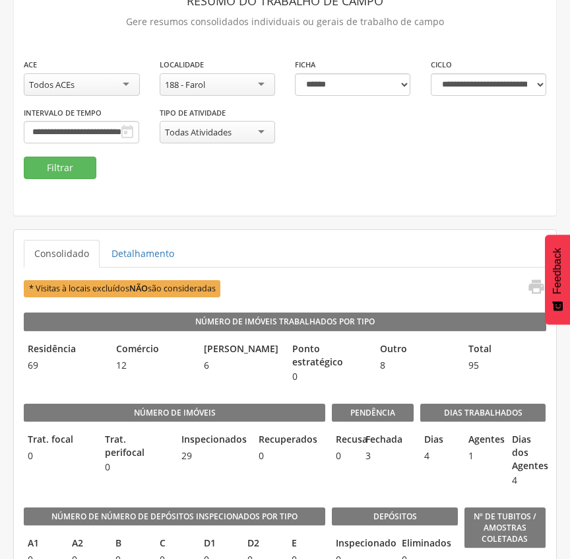
click at [259, 83] on div "188 - Farol" at bounding box center [218, 84] width 116 height 22
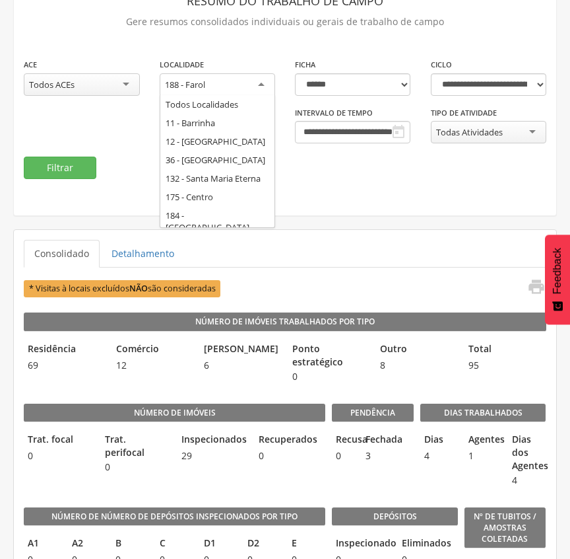
scroll to position [0, 0]
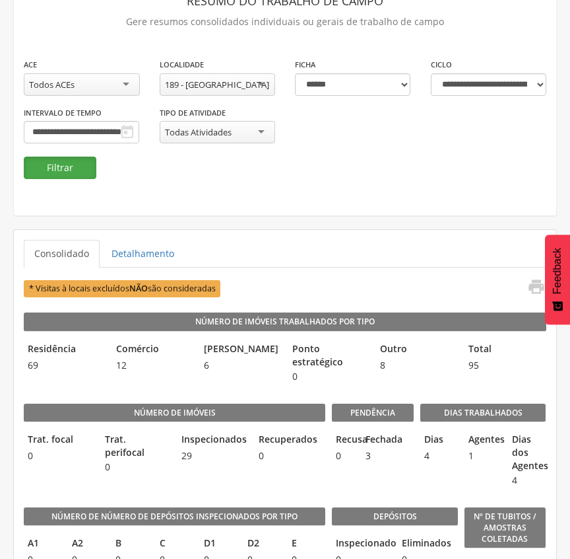
click at [49, 165] on button "Filtrar" at bounding box center [60, 167] width 73 height 22
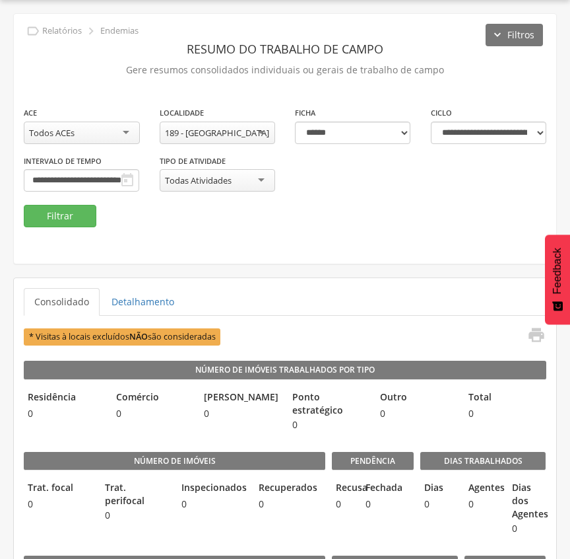
scroll to position [88, 0]
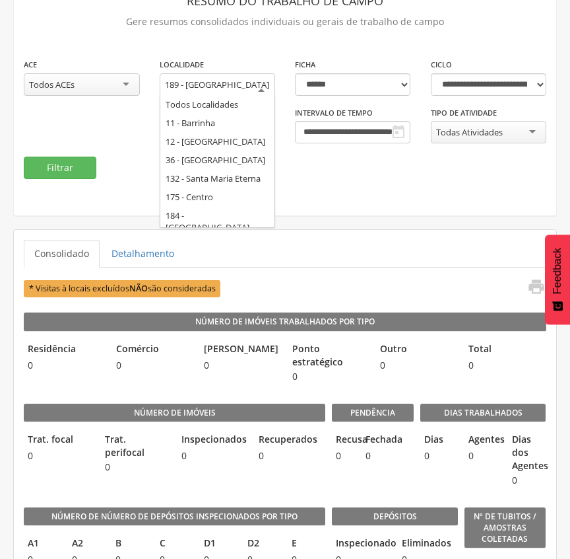
click at [259, 83] on div "189 - [GEOGRAPHIC_DATA]" at bounding box center [218, 91] width 116 height 36
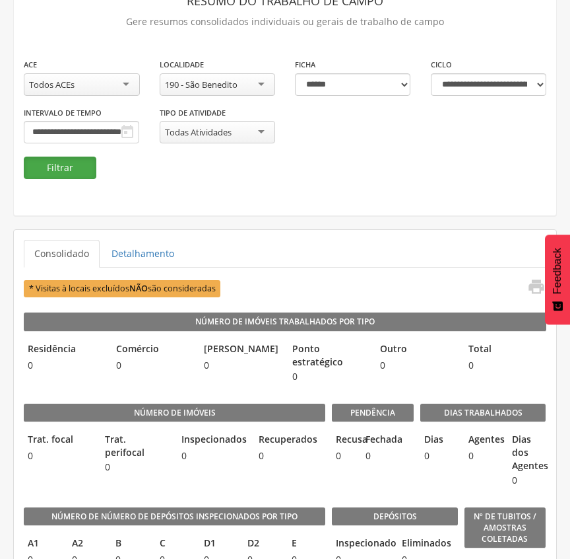
click at [58, 165] on button "Filtrar" at bounding box center [60, 167] width 73 height 22
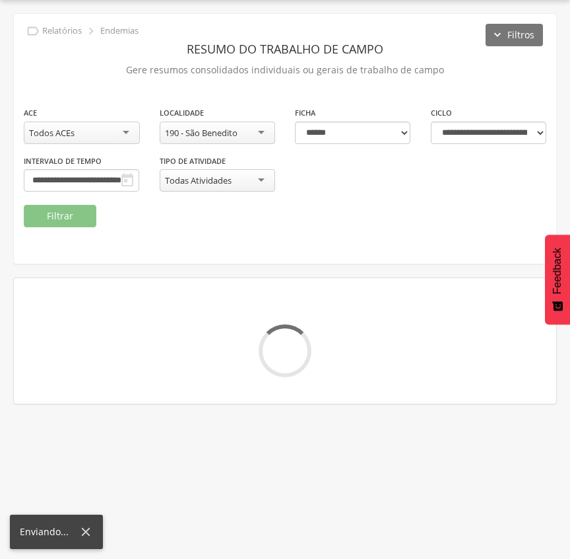
scroll to position [88, 0]
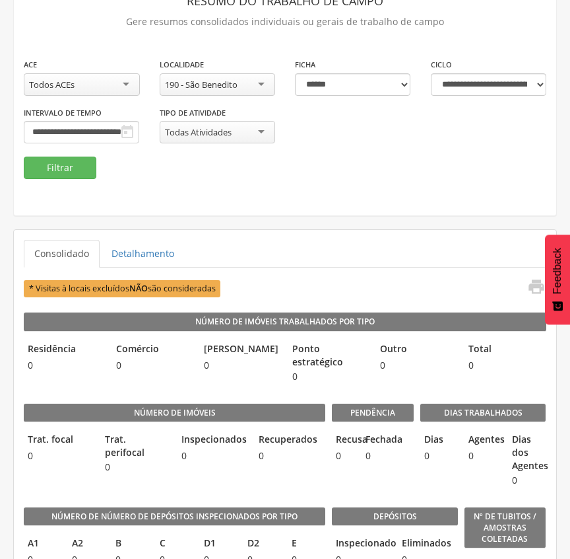
click at [222, 80] on div "190 - São Benedito" at bounding box center [201, 85] width 73 height 12
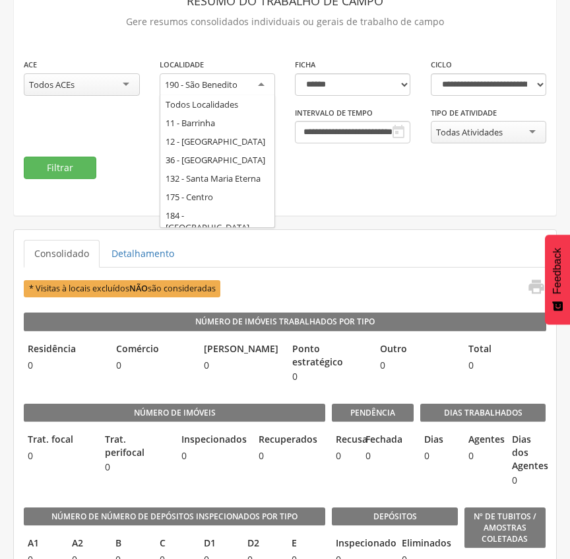
scroll to position [0, 0]
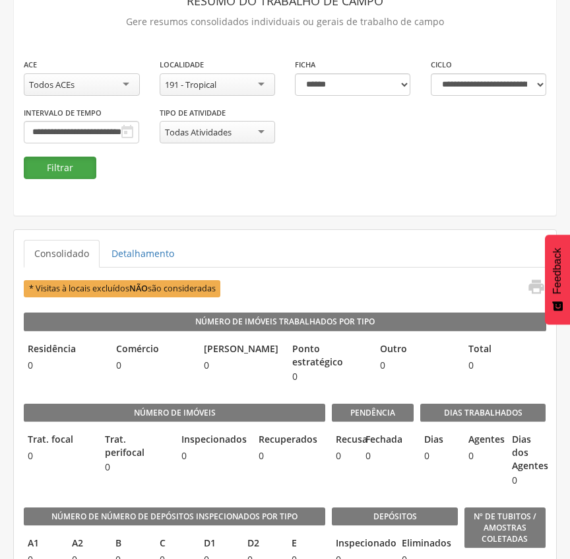
click at [71, 172] on button "Filtrar" at bounding box center [60, 167] width 73 height 22
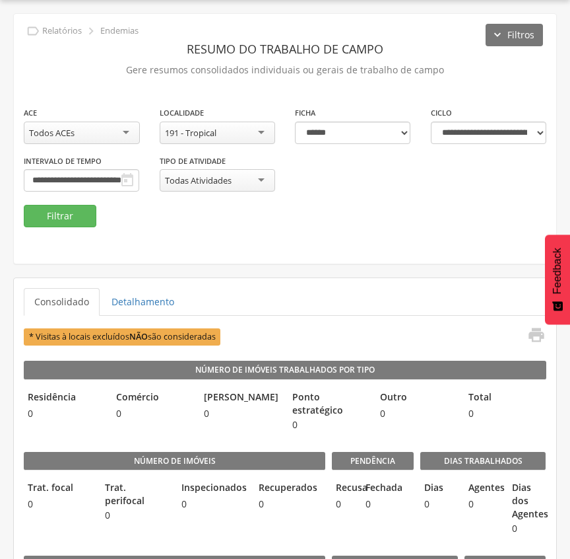
scroll to position [88, 0]
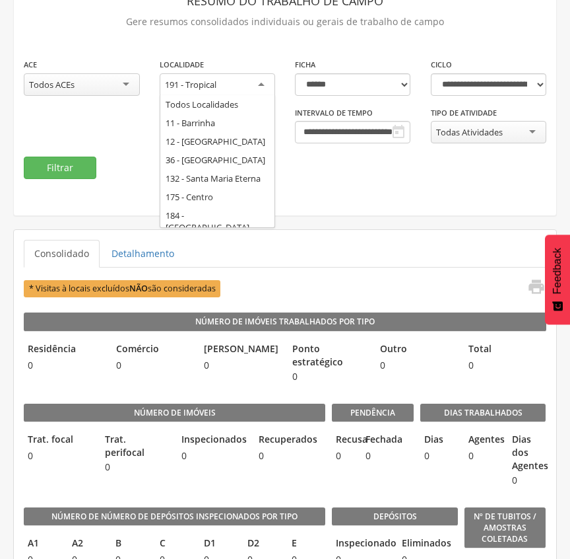
click at [243, 75] on div "191 - Tropical" at bounding box center [218, 85] width 116 height 24
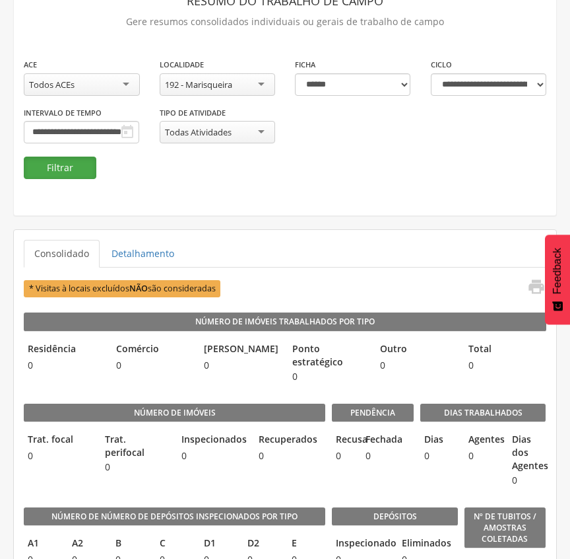
click at [66, 169] on button "Filtrar" at bounding box center [60, 167] width 73 height 22
click at [139, 127] on input "**********" at bounding box center [82, 132] width 116 height 22
click at [167, 127] on div "**********" at bounding box center [285, 106] width 543 height 99
click at [203, 83] on div "192 - Marisqueira" at bounding box center [198, 85] width 67 height 12
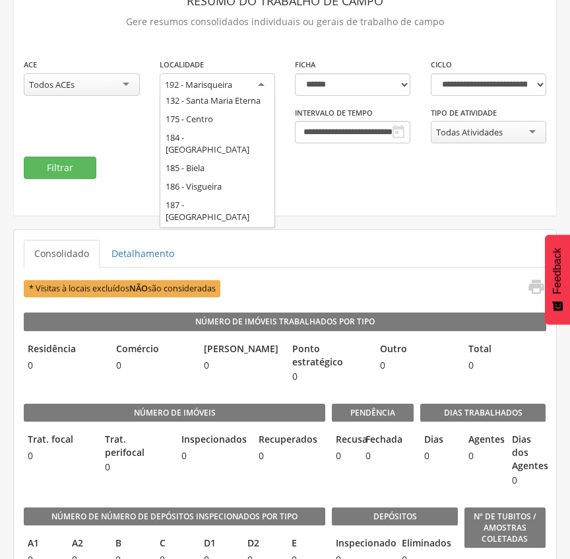
scroll to position [0, 0]
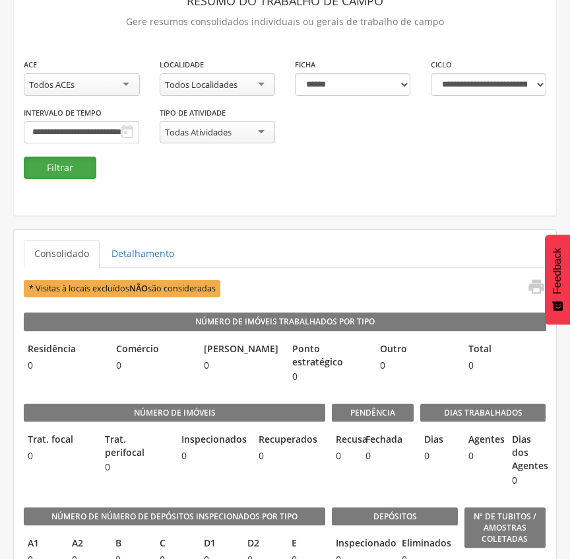
click at [75, 162] on button "Filtrar" at bounding box center [60, 167] width 73 height 22
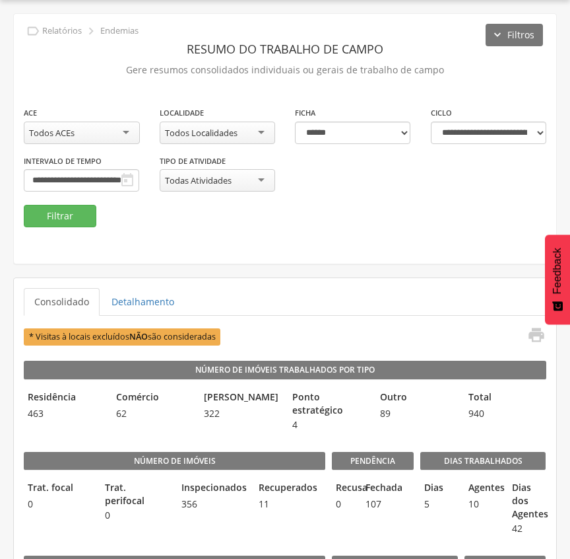
scroll to position [88, 0]
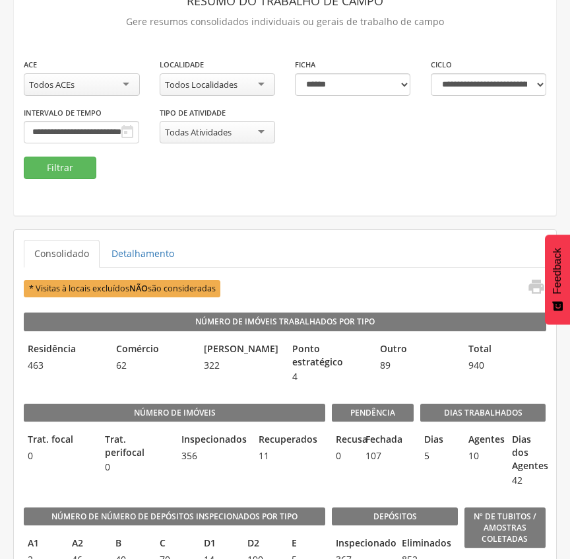
click at [248, 79] on div "Todos Localidades" at bounding box center [218, 84] width 116 height 22
click at [63, 164] on button "Filtrar" at bounding box center [60, 167] width 73 height 22
click at [268, 205] on div "**********" at bounding box center [285, 91] width 543 height 250
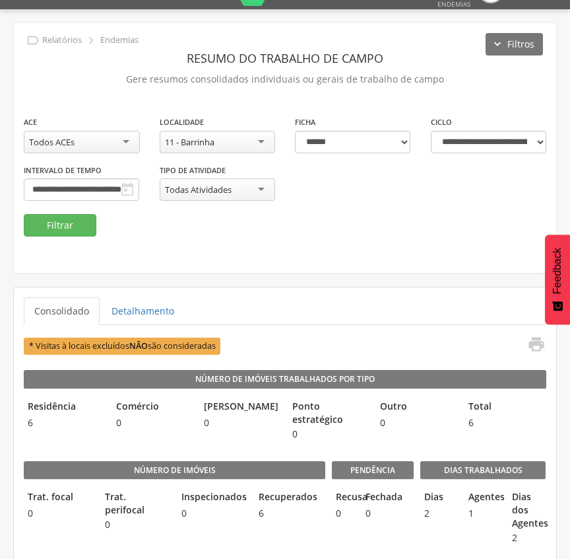
scroll to position [0, 0]
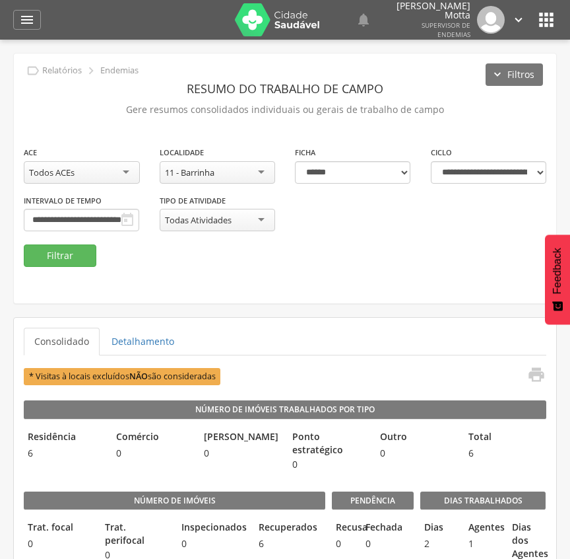
click at [259, 166] on div "11 - Barrinha" at bounding box center [218, 172] width 116 height 22
click at [48, 254] on button "Filtrar" at bounding box center [60, 255] width 73 height 22
click at [333, 273] on div "**********" at bounding box center [285, 178] width 543 height 250
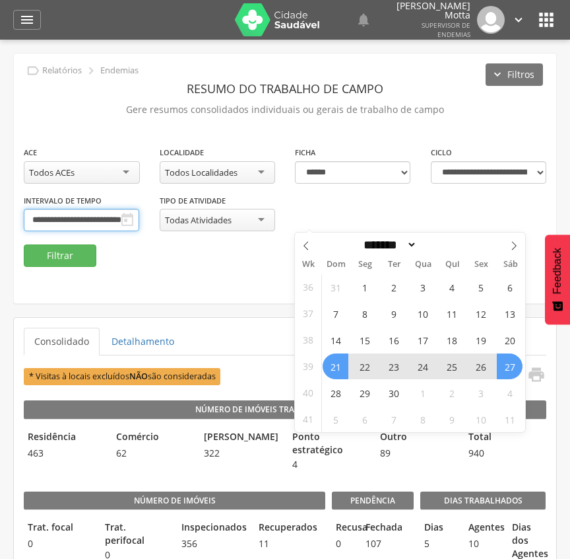
click at [139, 218] on input "**********" at bounding box center [82, 220] width 116 height 22
click at [335, 401] on span "28" at bounding box center [336, 393] width 26 height 26
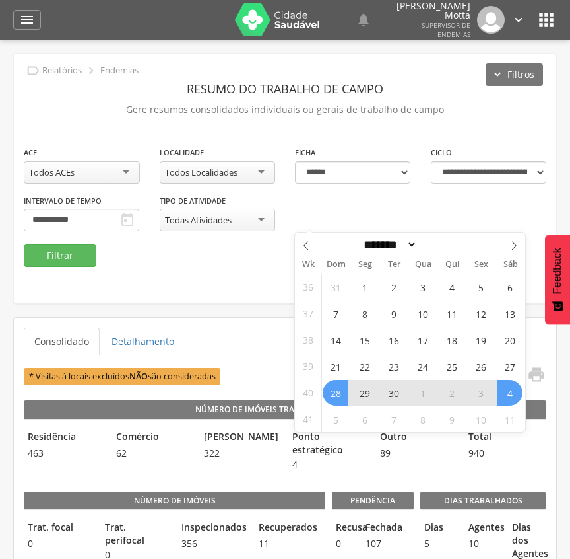
click at [518, 394] on span "4" at bounding box center [510, 393] width 26 height 26
type input "**********"
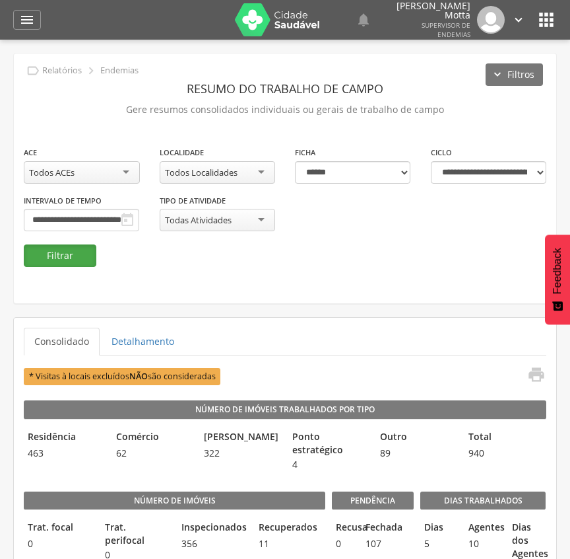
click at [34, 252] on button "Filtrar" at bounding box center [60, 255] width 73 height 22
click at [72, 254] on button "Filtrar" at bounding box center [60, 255] width 73 height 22
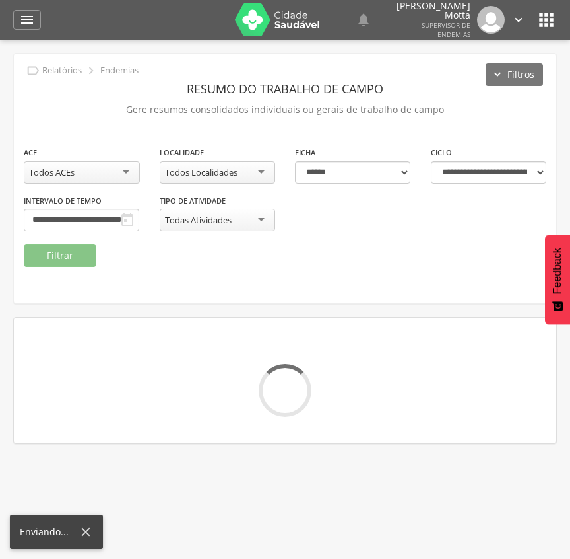
click at [153, 236] on div "**********" at bounding box center [285, 194] width 543 height 99
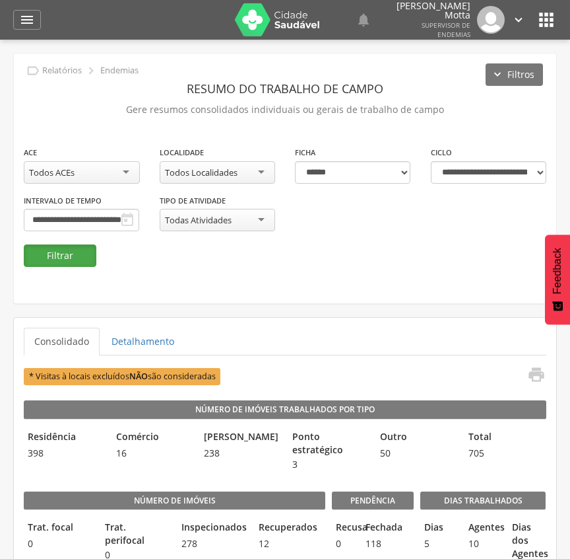
click at [61, 259] on button "Filtrar" at bounding box center [60, 255] width 73 height 22
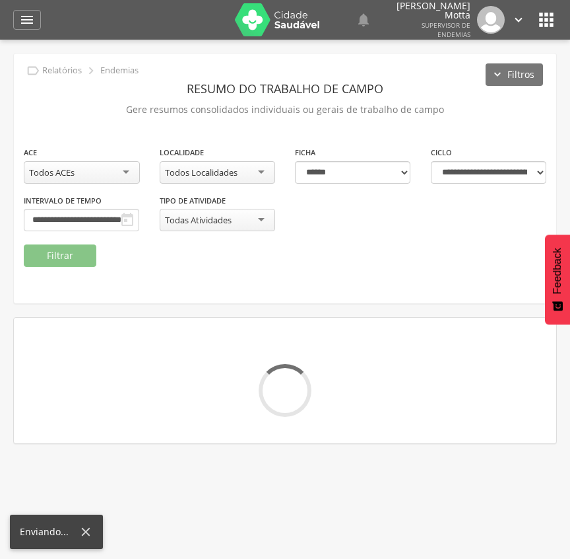
click at [232, 228] on div "**********" at bounding box center [285, 194] width 543 height 99
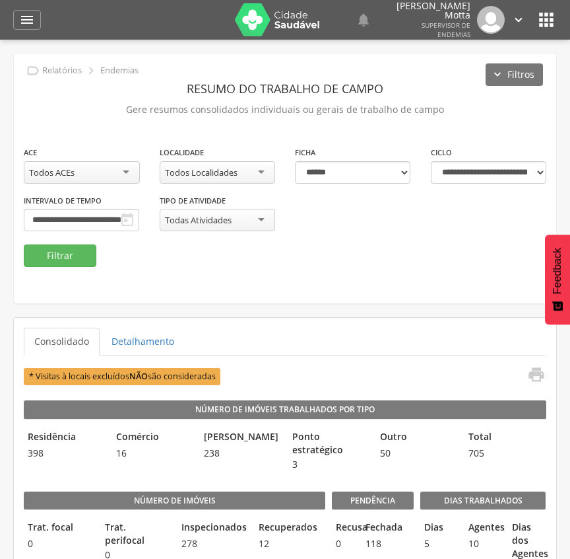
click at [345, 269] on div "**********" at bounding box center [285, 178] width 543 height 250
click at [139, 219] on input "**********" at bounding box center [82, 220] width 116 height 22
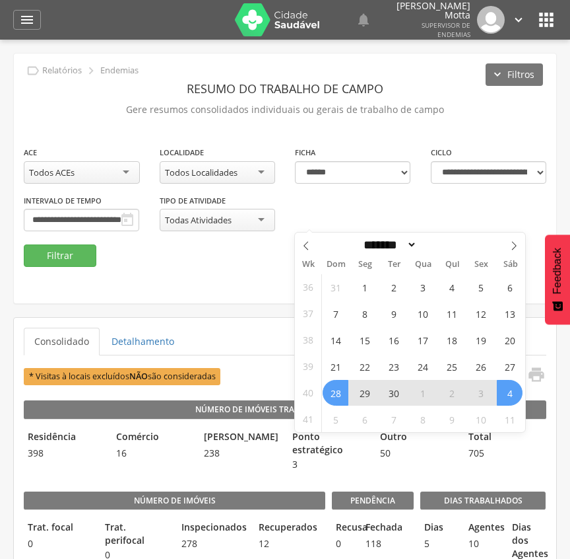
click at [186, 246] on fieldset "**********" at bounding box center [285, 205] width 523 height 121
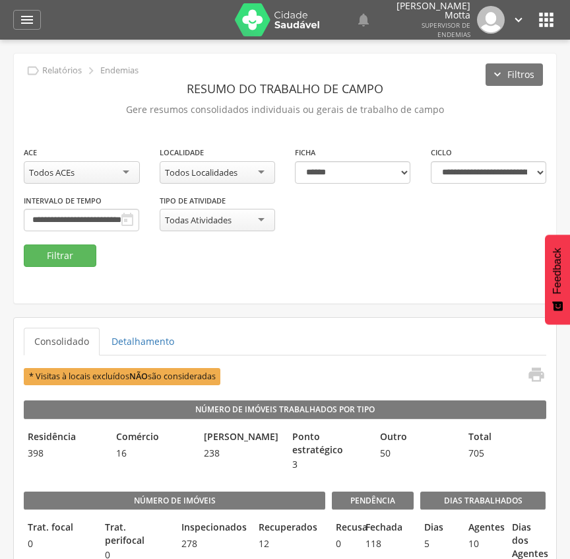
click at [238, 174] on div "Todos Localidades" at bounding box center [201, 172] width 73 height 12
click at [64, 252] on button "Filtrar" at bounding box center [60, 255] width 73 height 22
click at [257, 297] on div "**********" at bounding box center [285, 178] width 543 height 250
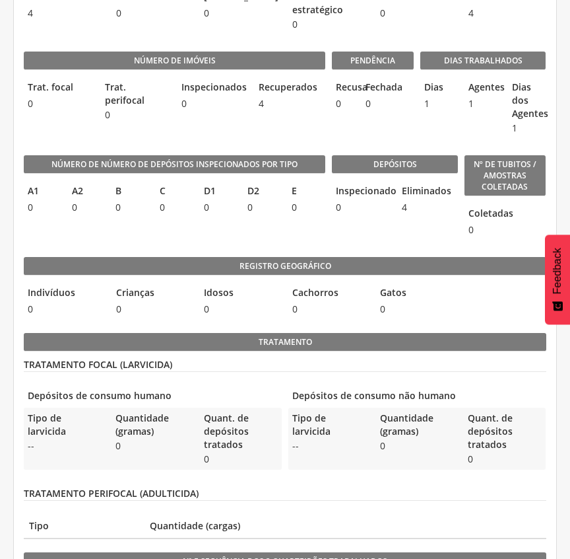
scroll to position [352, 0]
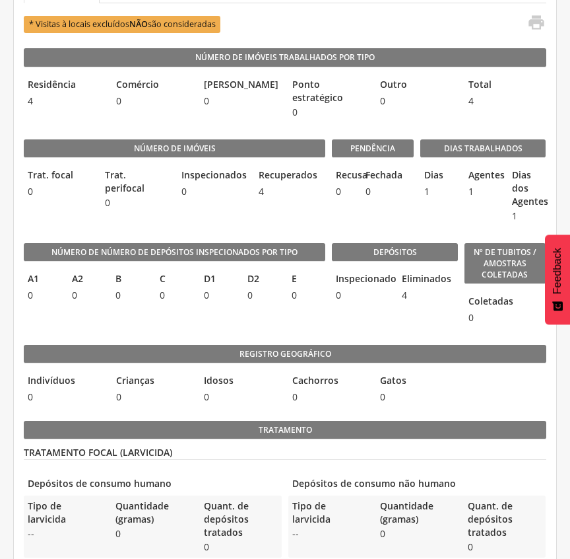
click at [273, 294] on span "0" at bounding box center [263, 294] width 38 height 13
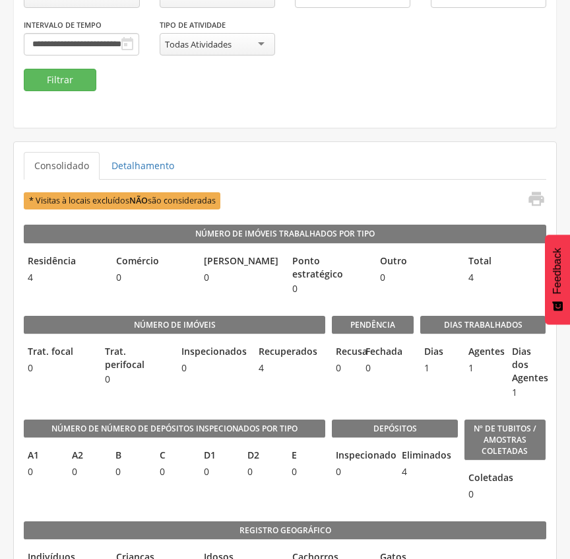
scroll to position [88, 0]
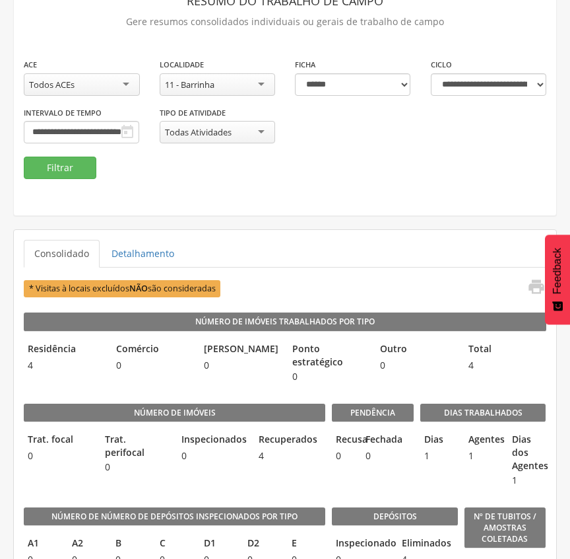
click at [223, 86] on div "11 - Barrinha" at bounding box center [218, 84] width 116 height 22
click at [59, 170] on button "Filtrar" at bounding box center [60, 167] width 73 height 22
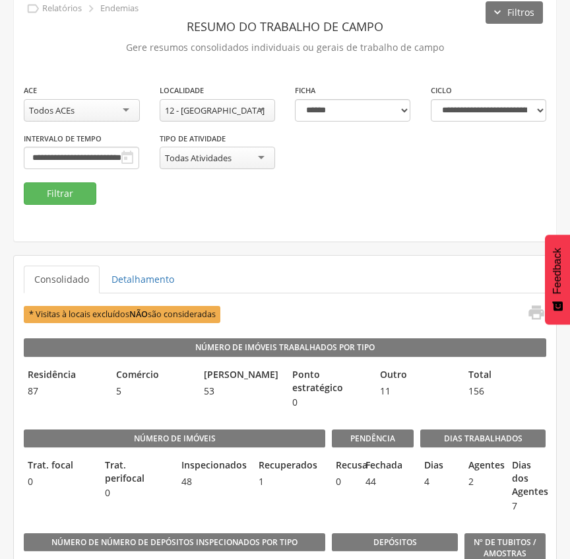
scroll to position [151, 0]
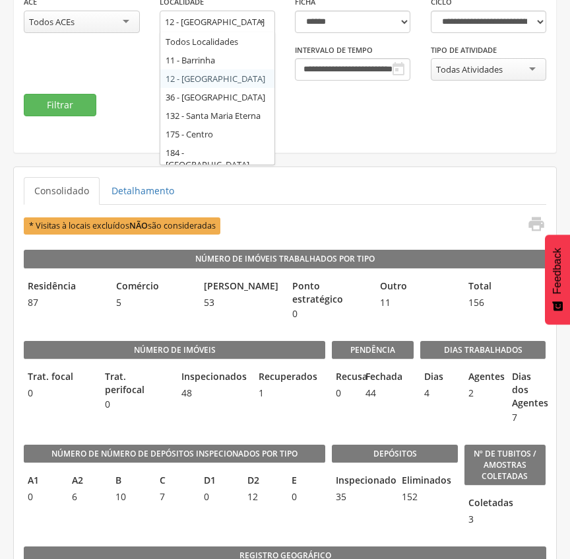
click at [225, 26] on div "12 - [GEOGRAPHIC_DATA]" at bounding box center [215, 22] width 100 height 12
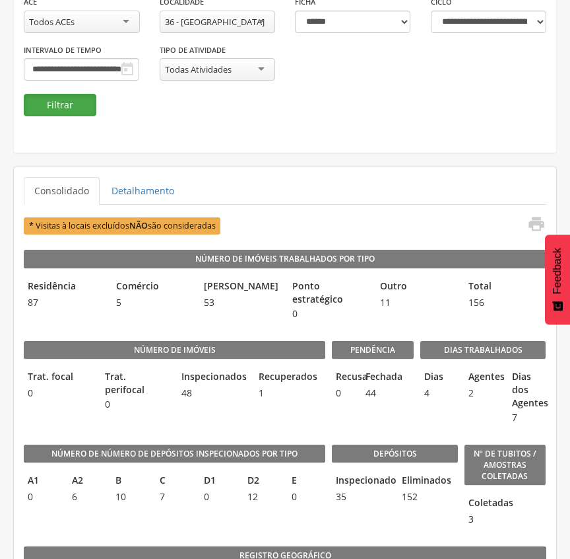
click at [85, 106] on button "Filtrar" at bounding box center [60, 105] width 73 height 22
click at [83, 103] on button "Filtrar" at bounding box center [60, 105] width 73 height 22
click at [62, 101] on button "Filtrar" at bounding box center [60, 105] width 73 height 22
click at [55, 101] on button "Filtrar" at bounding box center [60, 105] width 73 height 22
click at [259, 20] on div "36 - [GEOGRAPHIC_DATA]" at bounding box center [218, 22] width 116 height 22
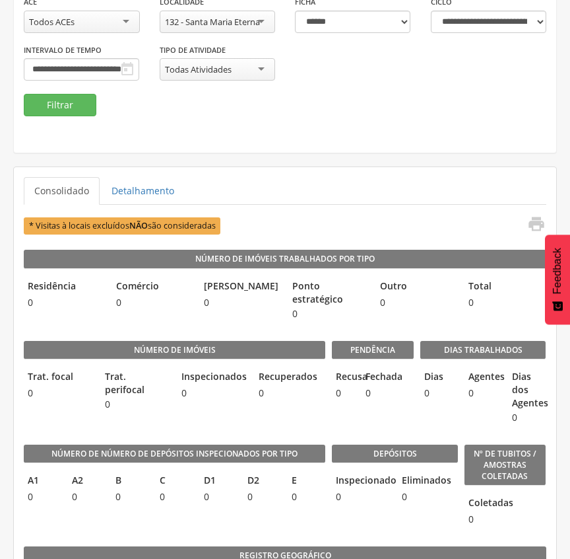
click at [202, 90] on div "**********" at bounding box center [285, 44] width 543 height 99
click at [218, 22] on div "132 - Santa Maria Eterna" at bounding box center [212, 22] width 95 height 12
click at [183, 114] on fieldset "**********" at bounding box center [285, 55] width 523 height 121
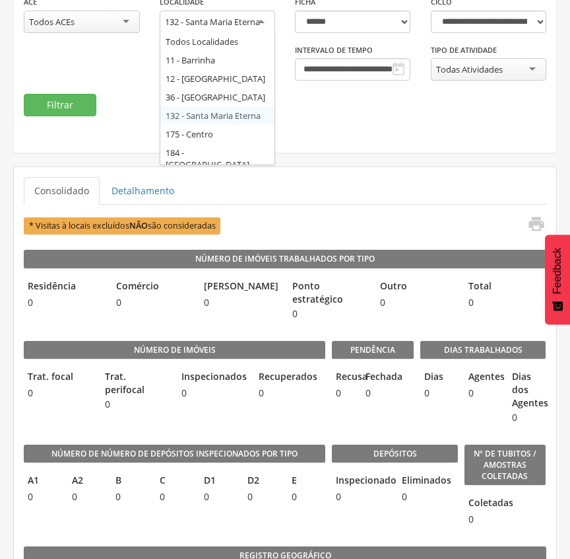
click at [214, 22] on div "132 - Santa Maria Eterna" at bounding box center [212, 22] width 95 height 12
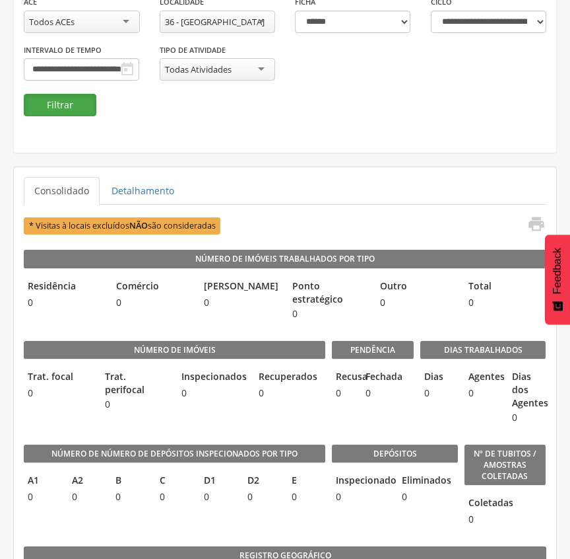
click at [70, 109] on button "Filtrar" at bounding box center [60, 105] width 73 height 22
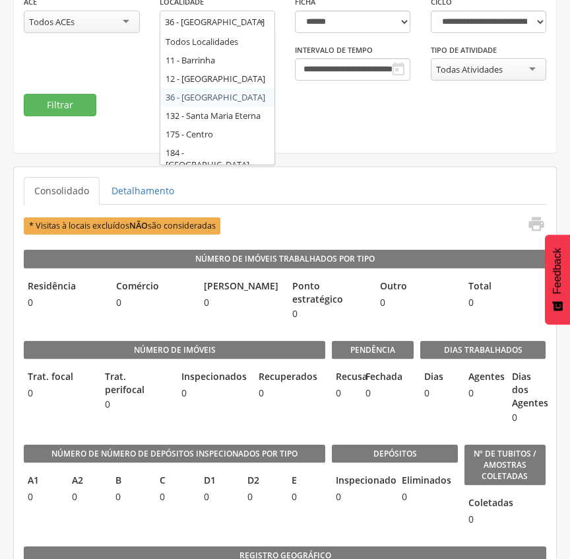
click at [211, 18] on div "36 - [GEOGRAPHIC_DATA]" at bounding box center [215, 22] width 100 height 12
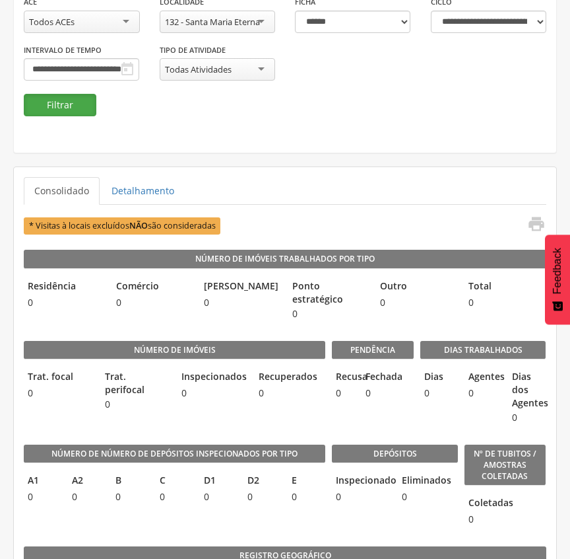
click at [46, 102] on button "Filtrar" at bounding box center [60, 105] width 73 height 22
click at [220, 22] on div "132 - Santa Maria Eterna" at bounding box center [212, 22] width 95 height 12
click at [104, 62] on div "**********" at bounding box center [285, 44] width 543 height 99
click at [83, 104] on button "Filtrar" at bounding box center [60, 105] width 73 height 22
click at [65, 95] on button "Filtrar" at bounding box center [60, 105] width 73 height 22
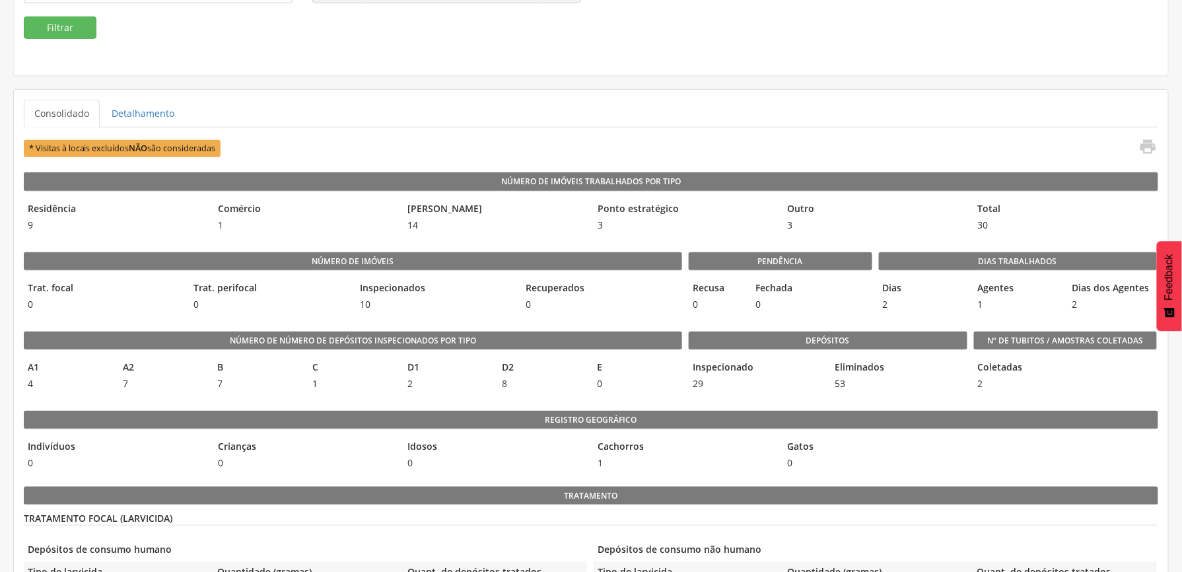
scroll to position [326, 0]
